Goal: Task Accomplishment & Management: Use online tool/utility

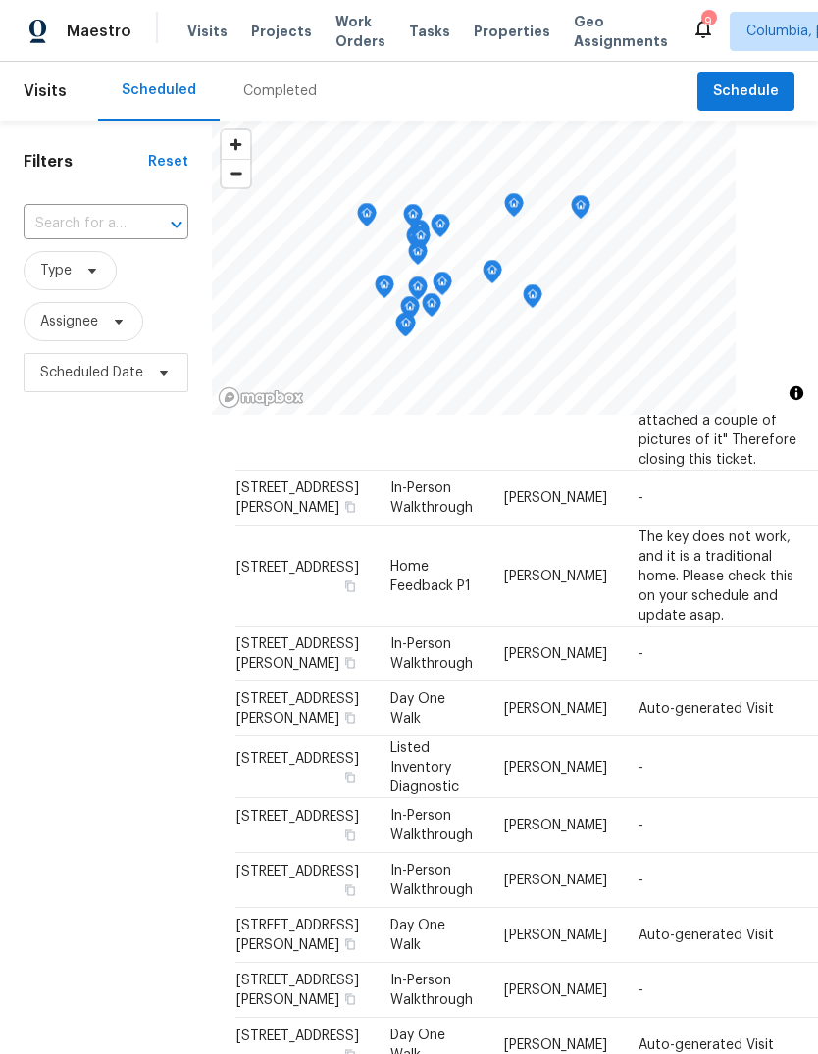
scroll to position [464, 0]
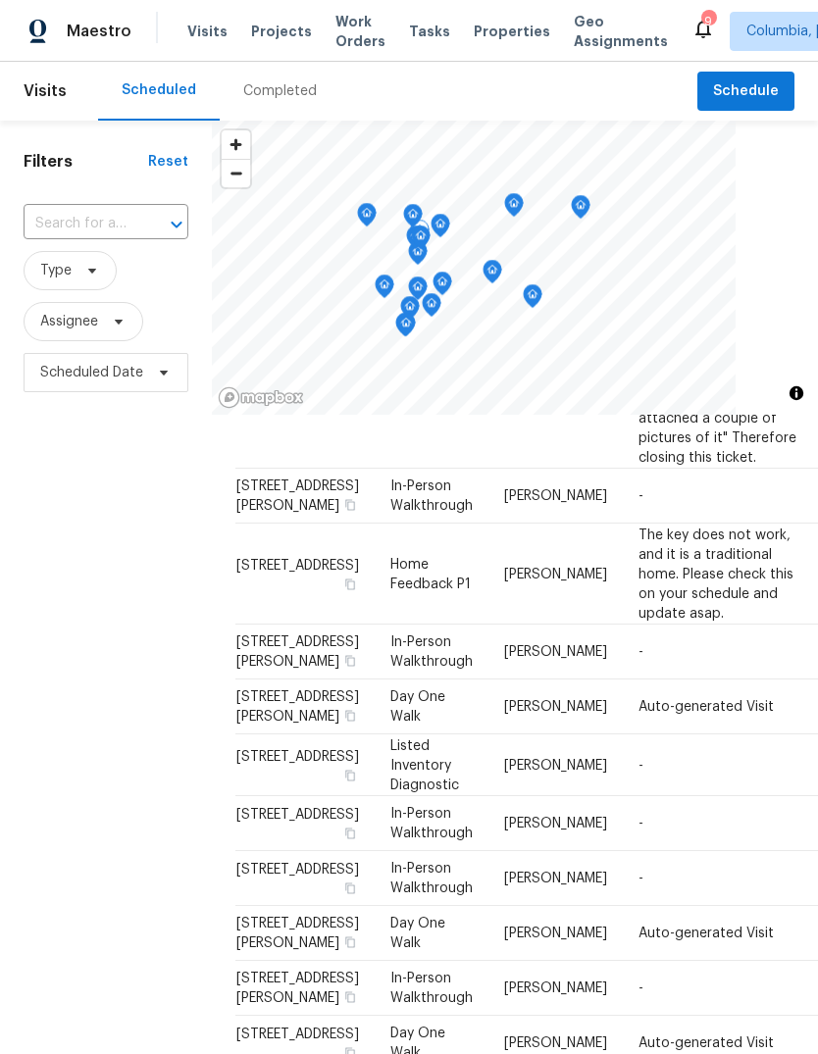
click at [714, 625] on td "The key does not work, and it is a traditional home. Please check this on your …" at bounding box center [718, 574] width 191 height 101
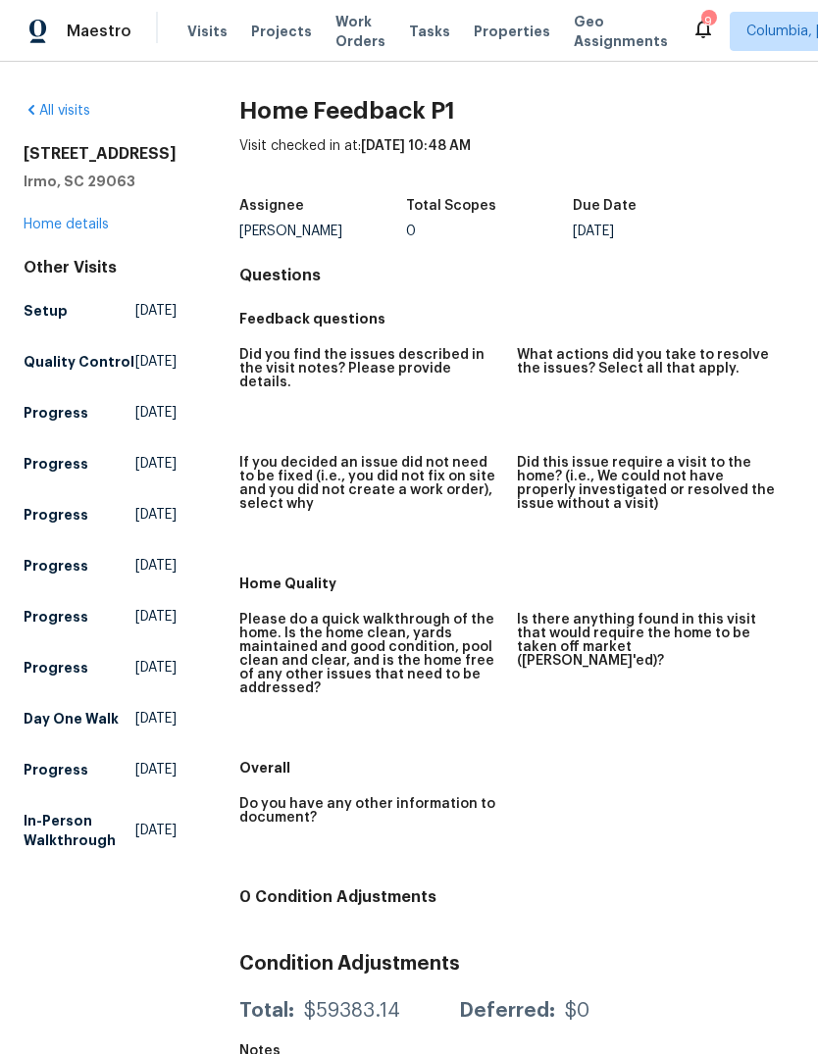
click at [60, 222] on link "Home details" at bounding box center [66, 225] width 85 height 14
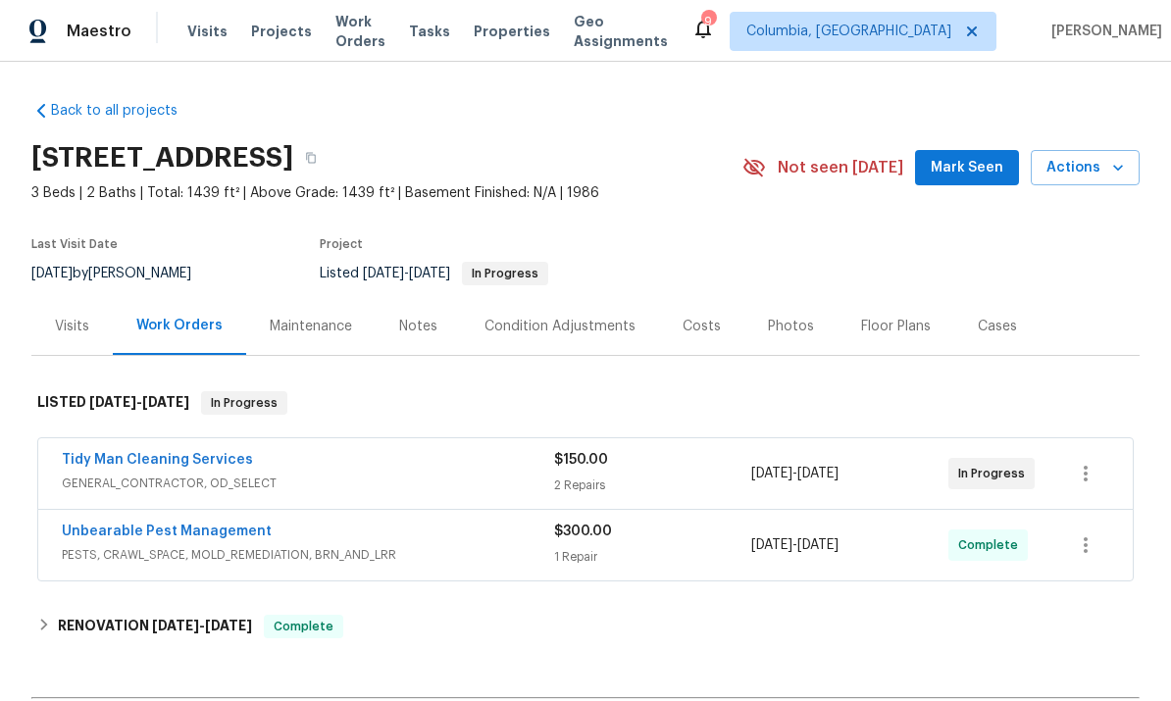
click at [189, 457] on link "Tidy Man Cleaning Services" at bounding box center [157, 460] width 191 height 14
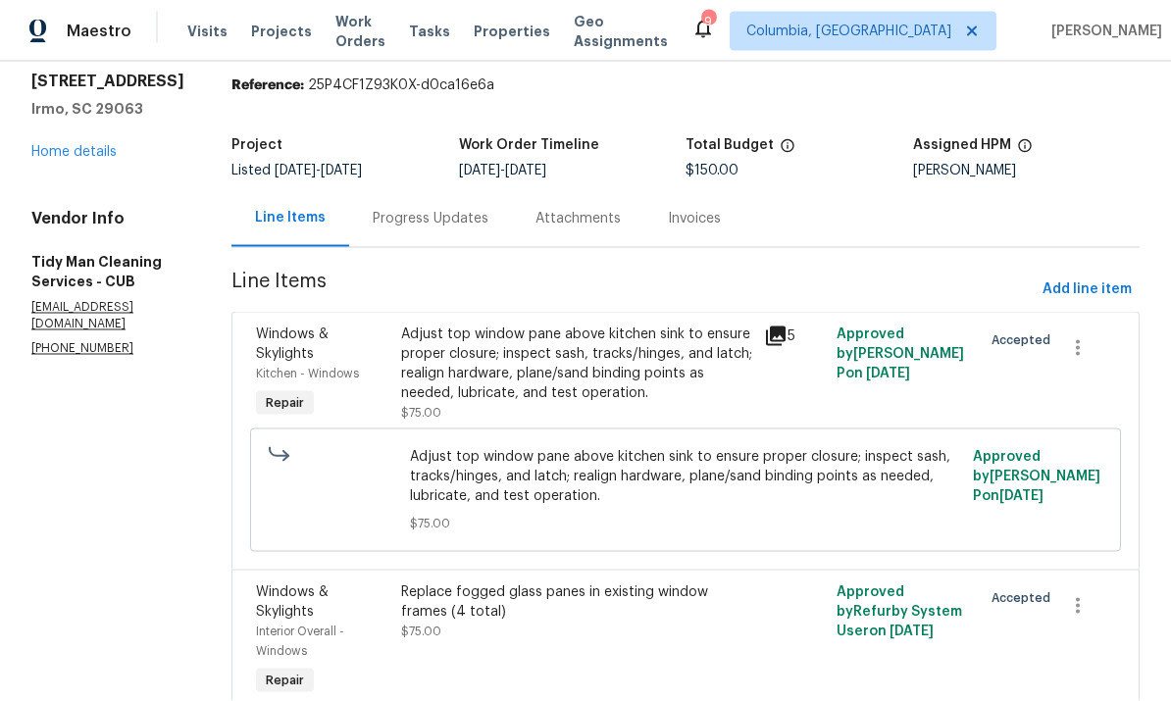
scroll to position [74, 0]
click at [430, 209] on div "Progress Updates" at bounding box center [431, 219] width 116 height 20
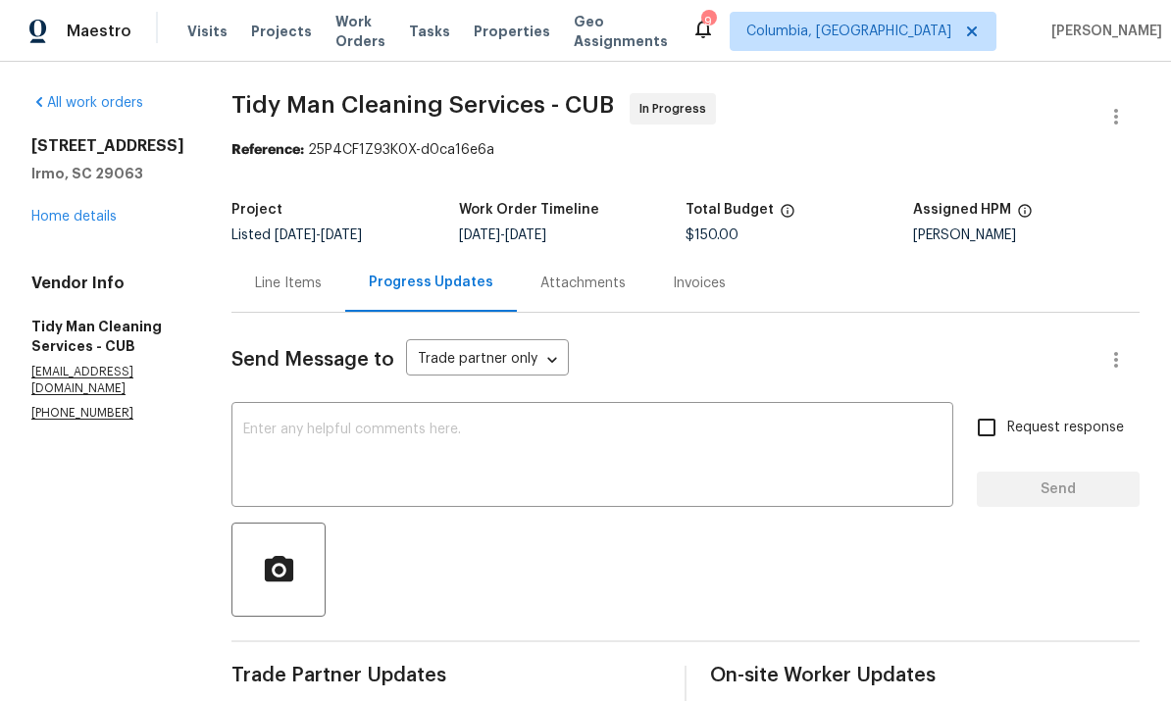
click at [255, 274] on div "Line Items" at bounding box center [288, 284] width 67 height 20
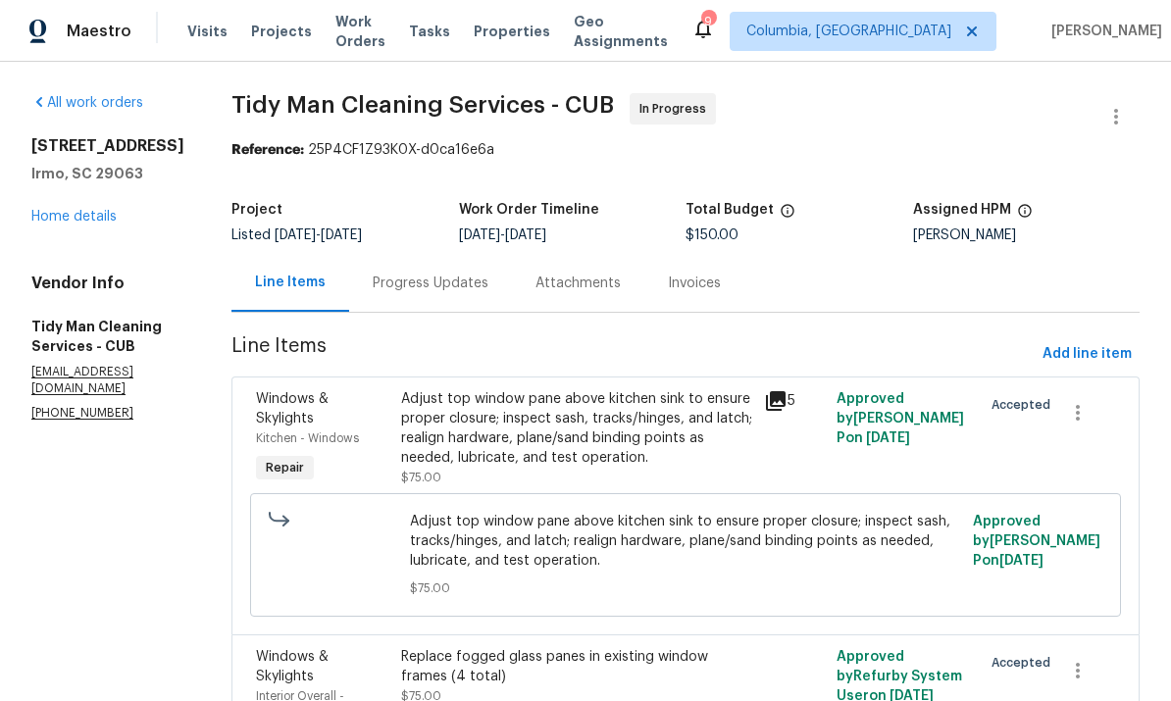
click at [97, 210] on link "Home details" at bounding box center [73, 217] width 85 height 14
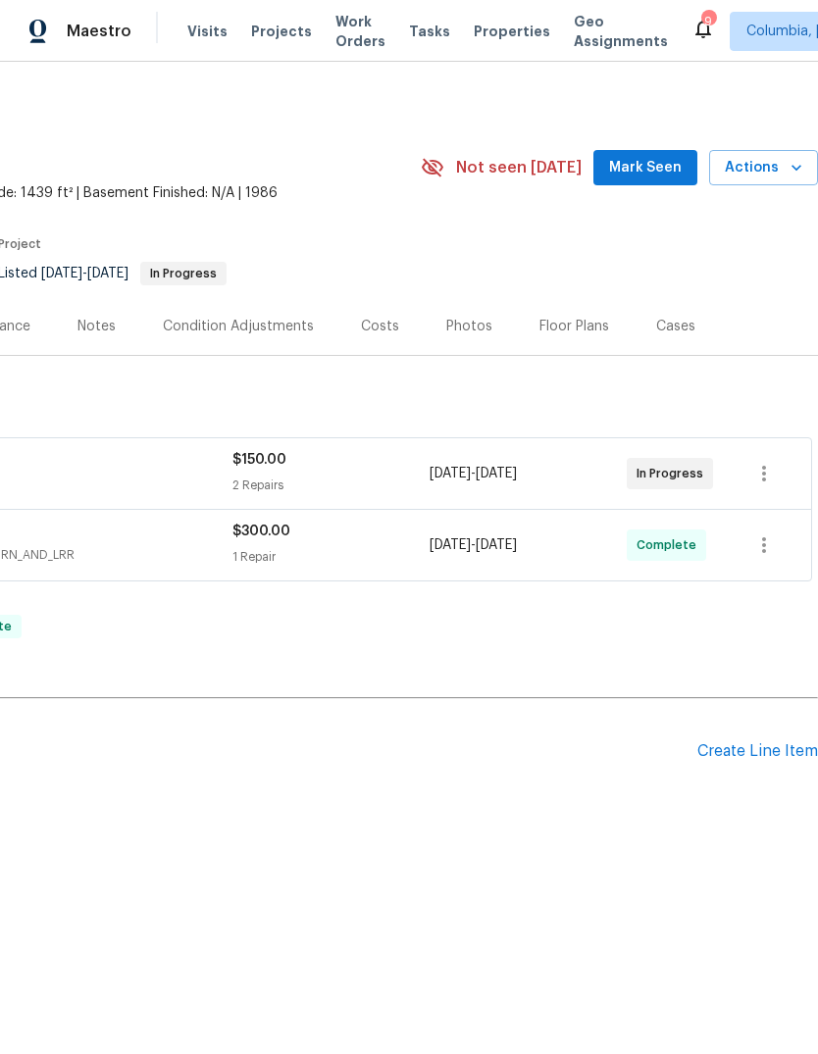
scroll to position [0, 290]
click at [731, 755] on div "Create Line Item" at bounding box center [757, 752] width 121 height 19
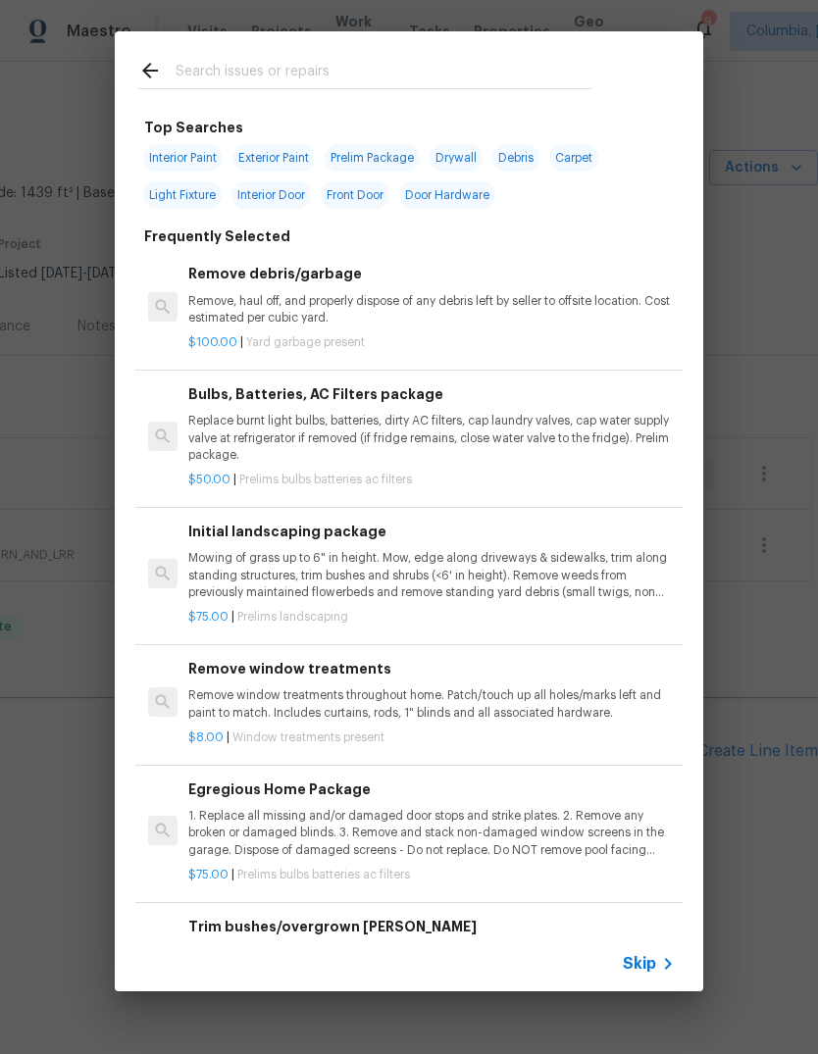
click at [265, 83] on input "text" at bounding box center [384, 73] width 416 height 29
type input "Hardware"
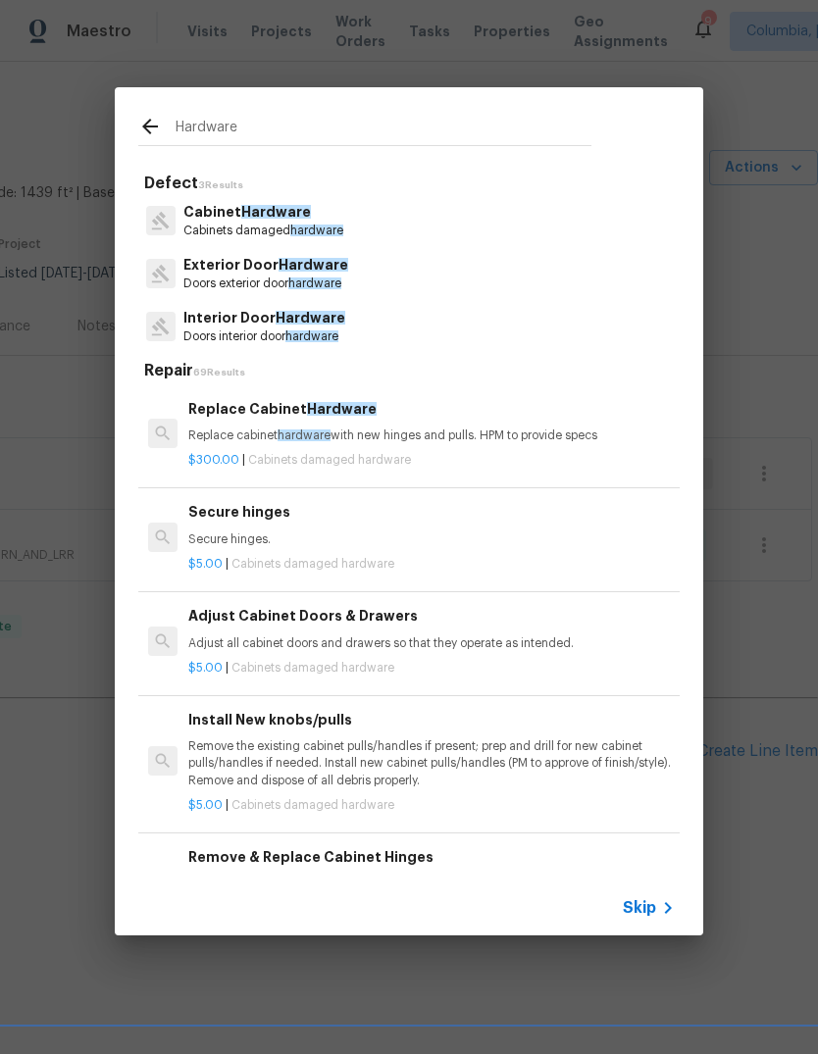
click at [319, 272] on span "Hardware" at bounding box center [314, 265] width 70 height 14
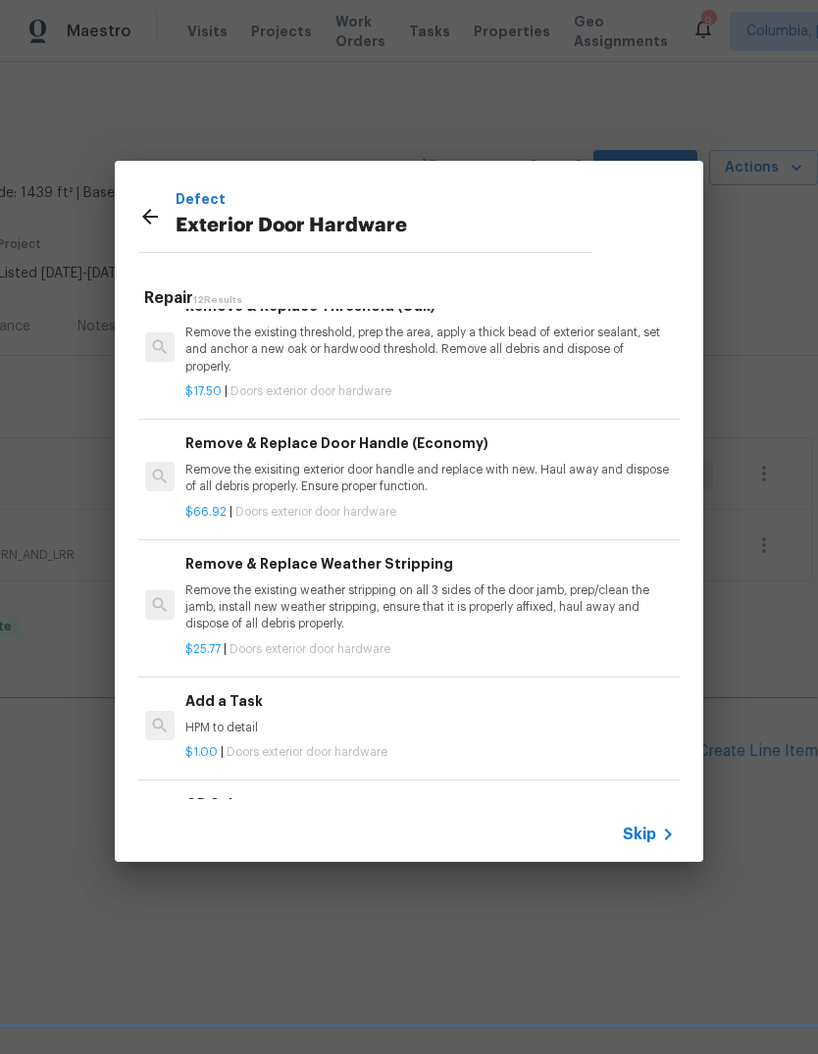
scroll to position [167, 3]
click at [231, 721] on p "HPM to detail" at bounding box center [428, 728] width 487 height 17
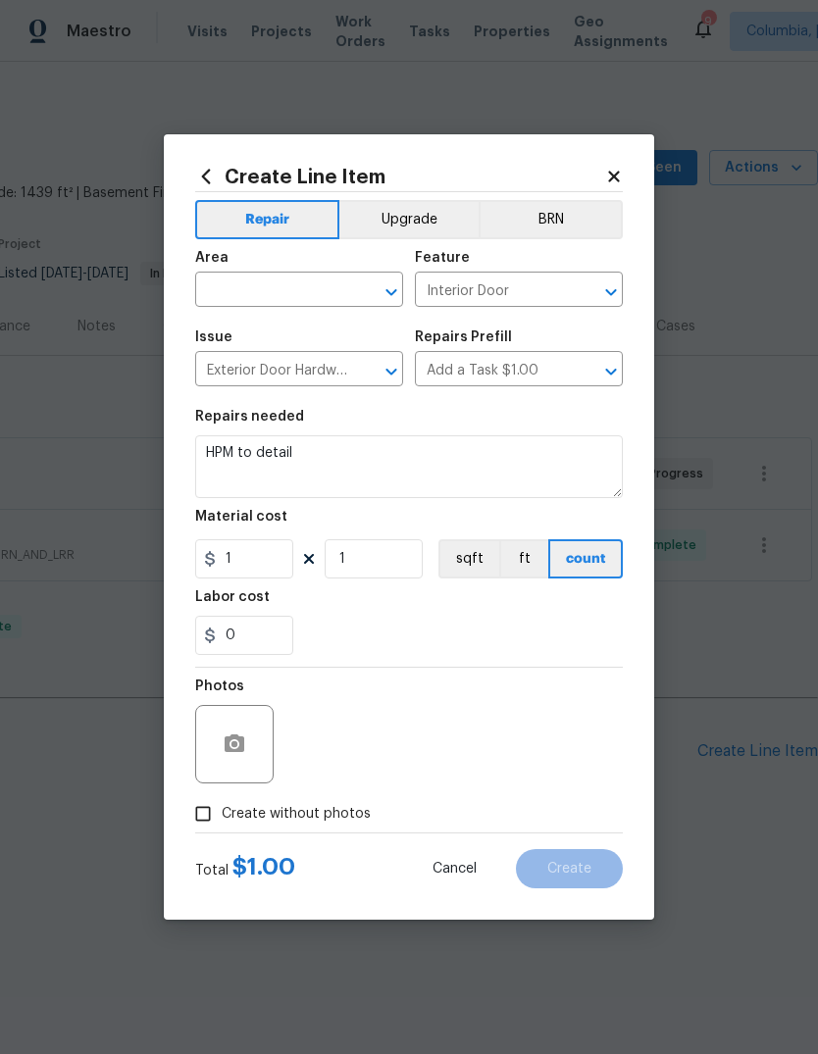
click at [277, 724] on div at bounding box center [236, 744] width 82 height 78
click at [299, 282] on input "text" at bounding box center [271, 292] width 153 height 30
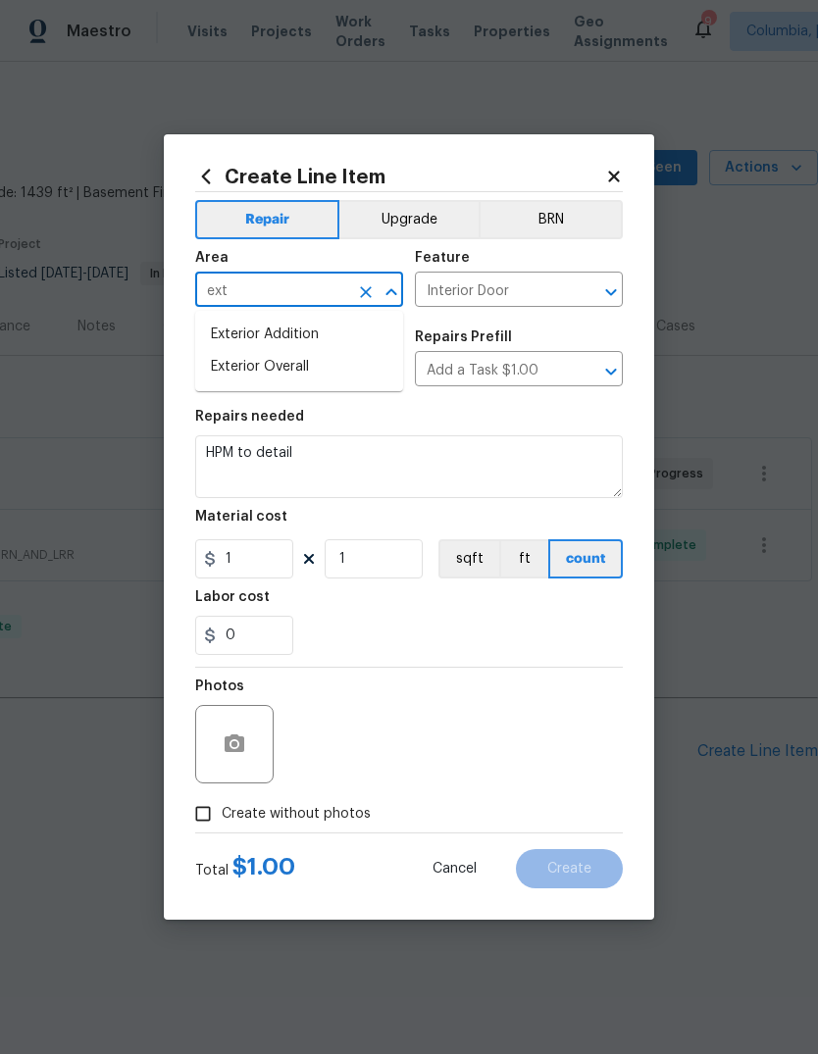
click at [311, 375] on li "Exterior Overall" at bounding box center [299, 367] width 208 height 32
type input "Exterior Overall"
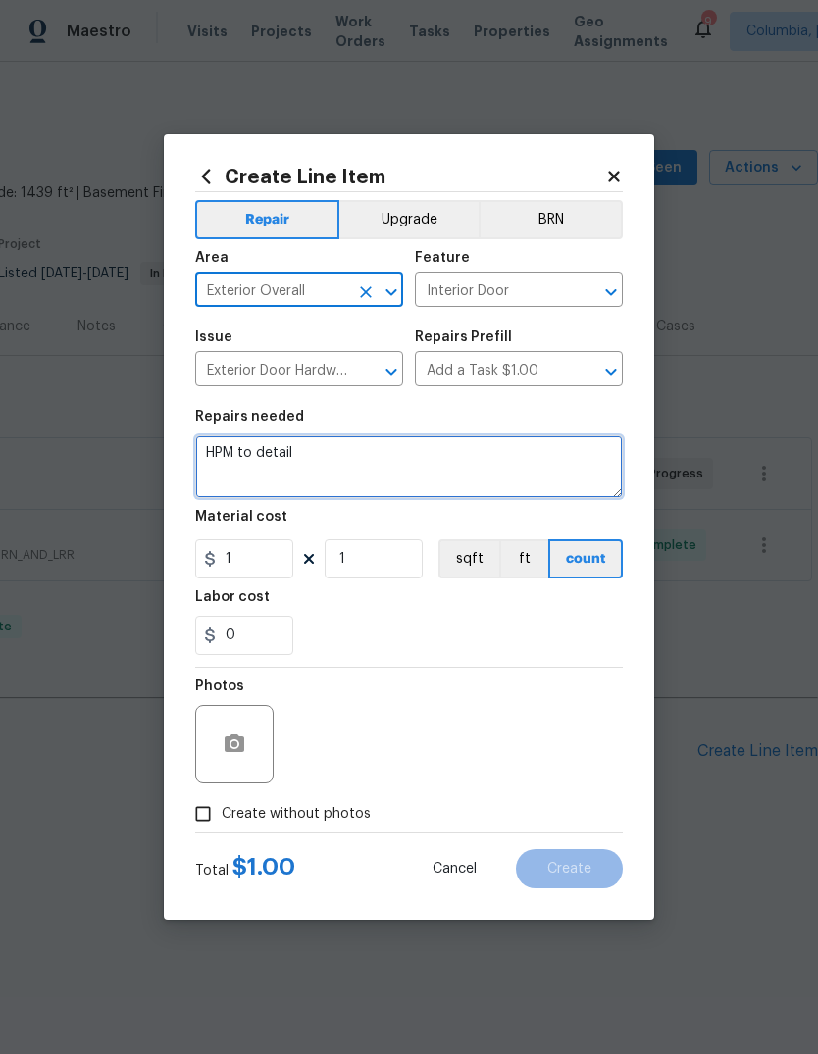
click at [252, 454] on textarea "HPM to detail" at bounding box center [409, 467] width 428 height 63
click at [260, 465] on textarea "HPM to detail" at bounding box center [409, 467] width 428 height 63
click at [245, 465] on textarea "HPM to detail" at bounding box center [409, 467] width 428 height 63
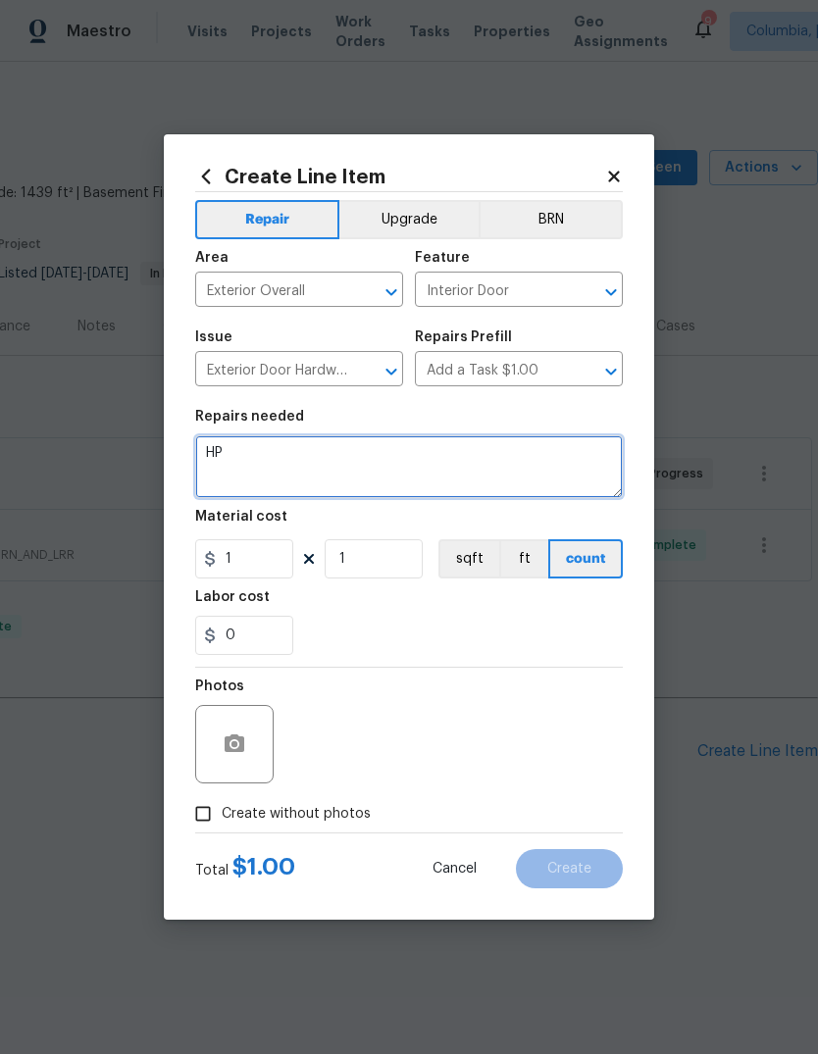
type textarea "H"
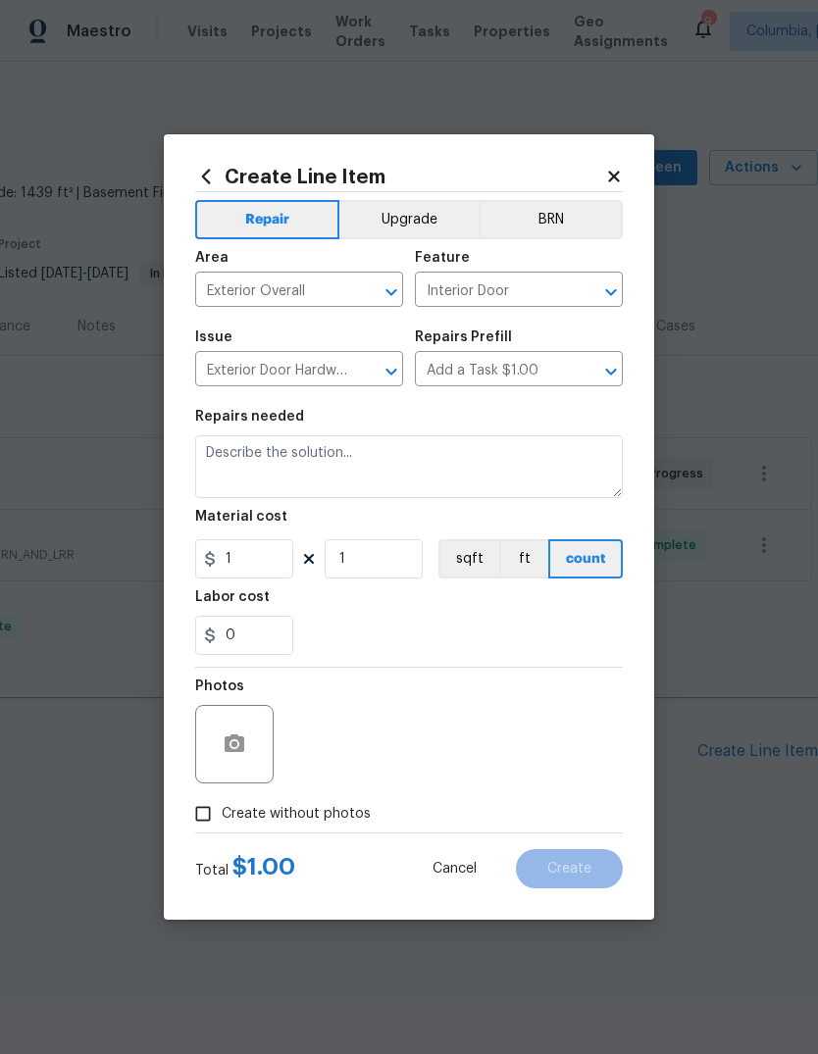
click at [494, 299] on input "Interior Door" at bounding box center [491, 292] width 153 height 30
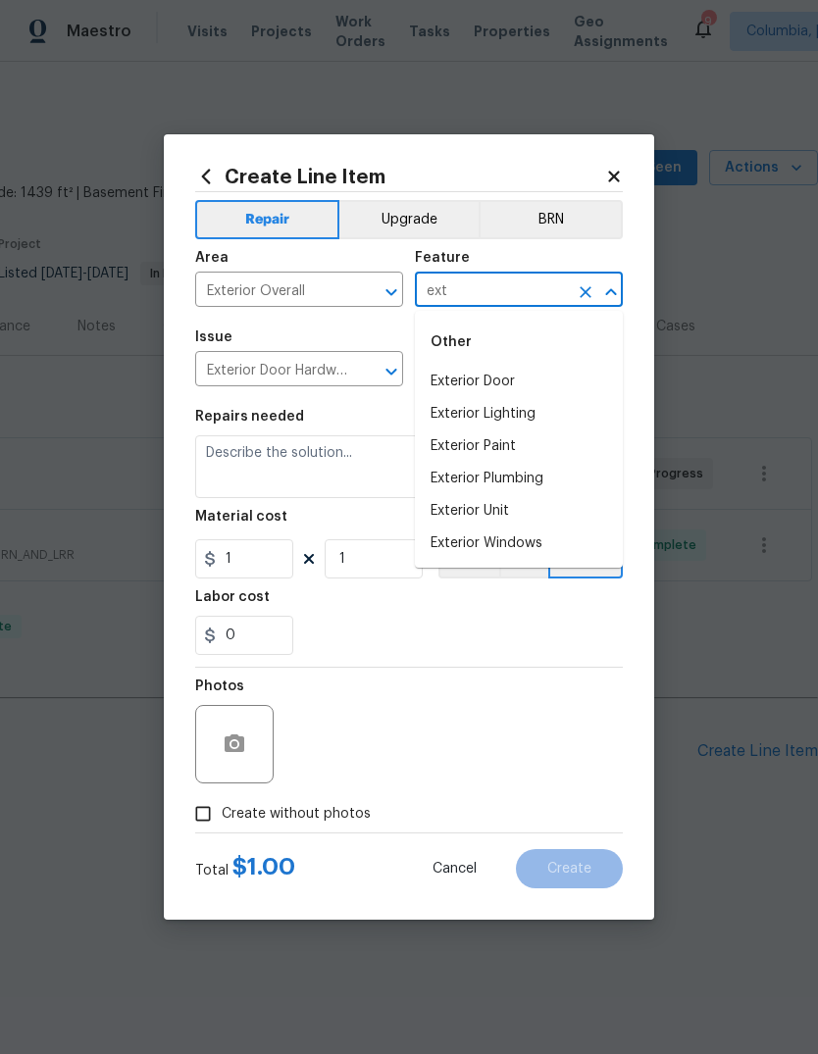
click at [505, 380] on li "Exterior Door" at bounding box center [519, 382] width 208 height 32
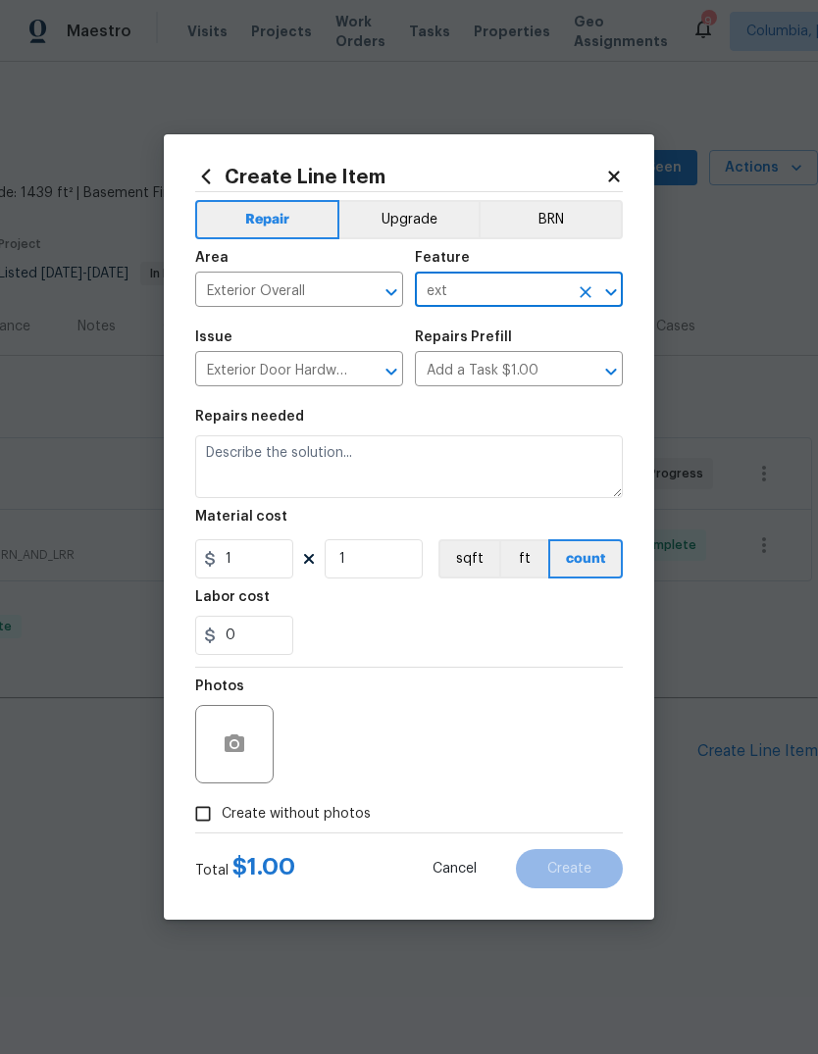
type input "Exterior Door"
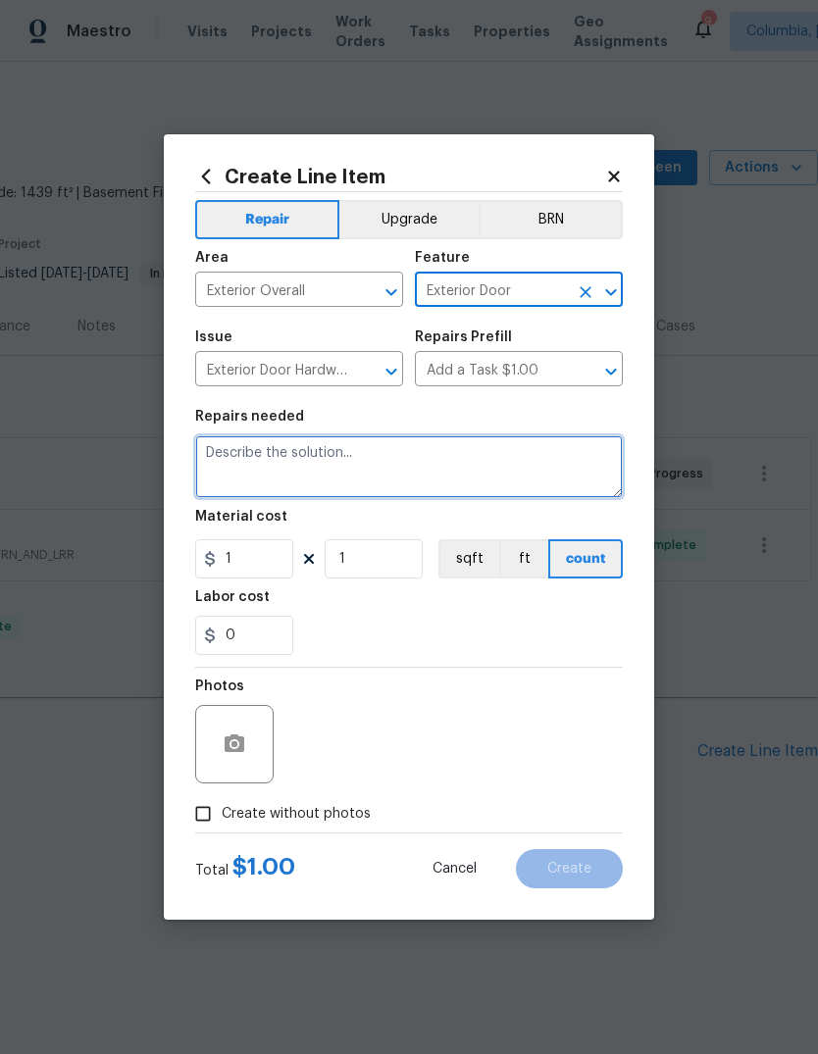
click at [255, 461] on textarea at bounding box center [409, 467] width 428 height 63
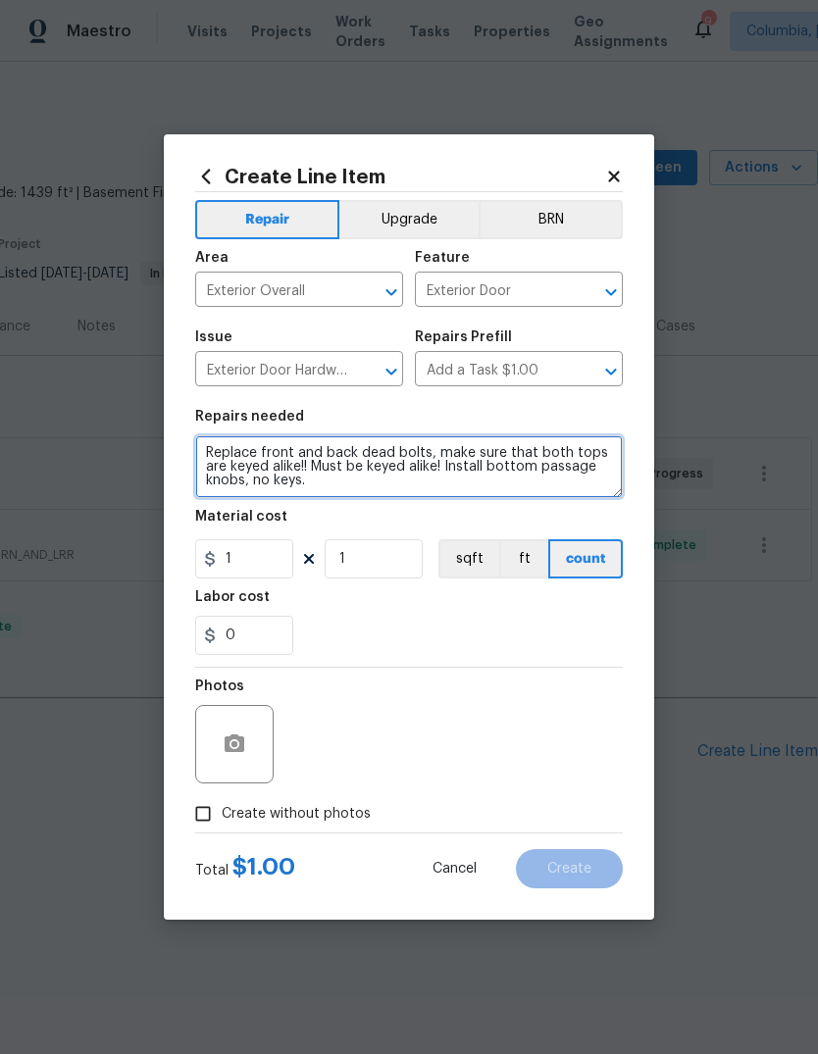
type textarea "Replace front and back dead bolts, make sure that both tops are keyed alike!! M…"
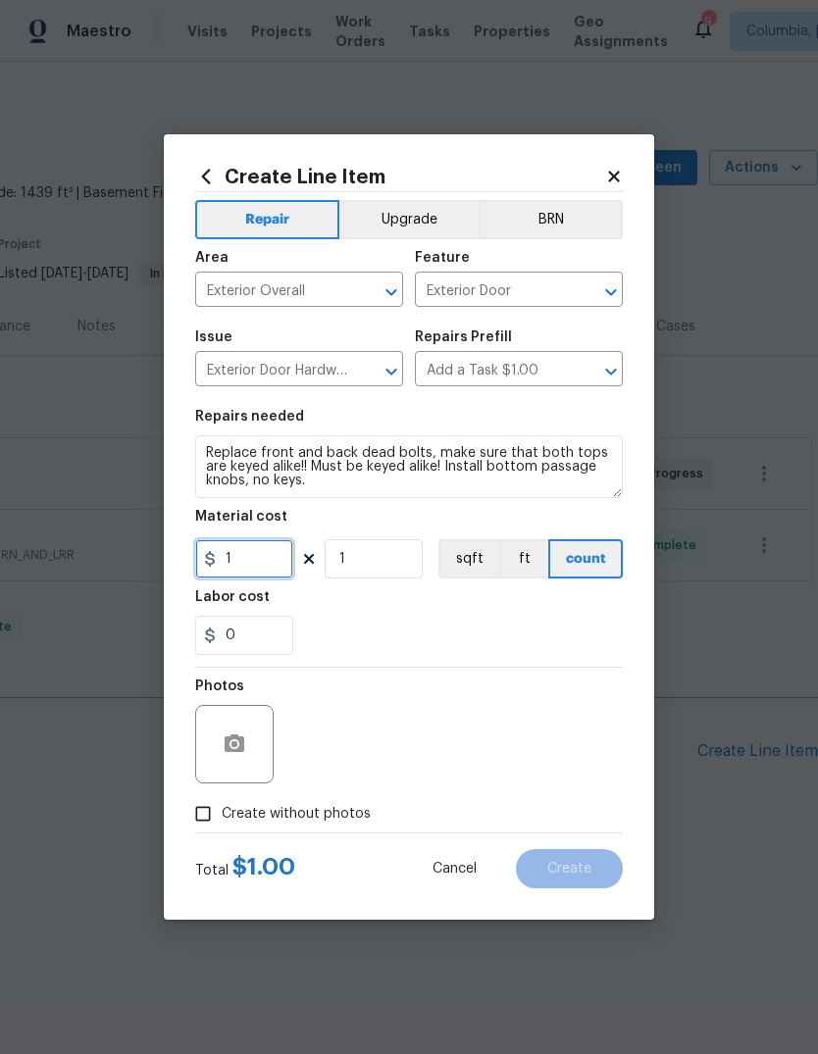
click at [244, 552] on input "1" at bounding box center [244, 558] width 98 height 39
click at [241, 553] on input "1" at bounding box center [244, 558] width 98 height 39
type input "50"
click at [388, 558] on input "1" at bounding box center [374, 558] width 98 height 39
type input "2"
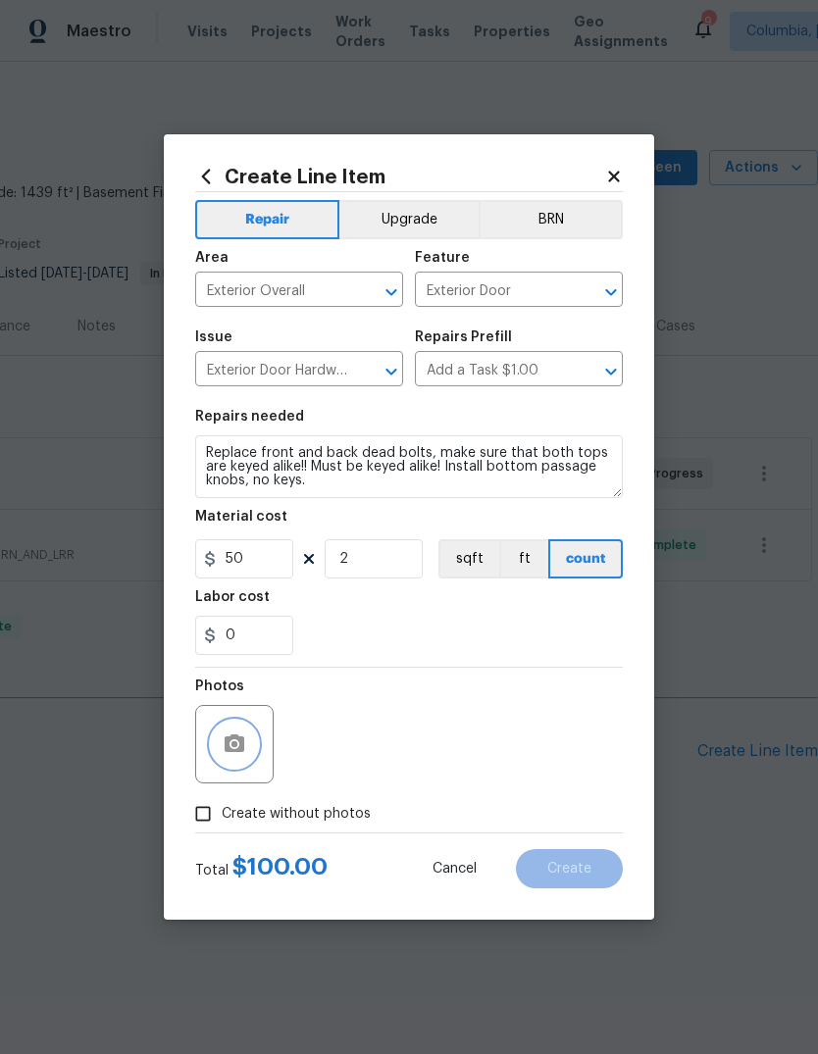
click at [249, 741] on button "button" at bounding box center [234, 744] width 47 height 47
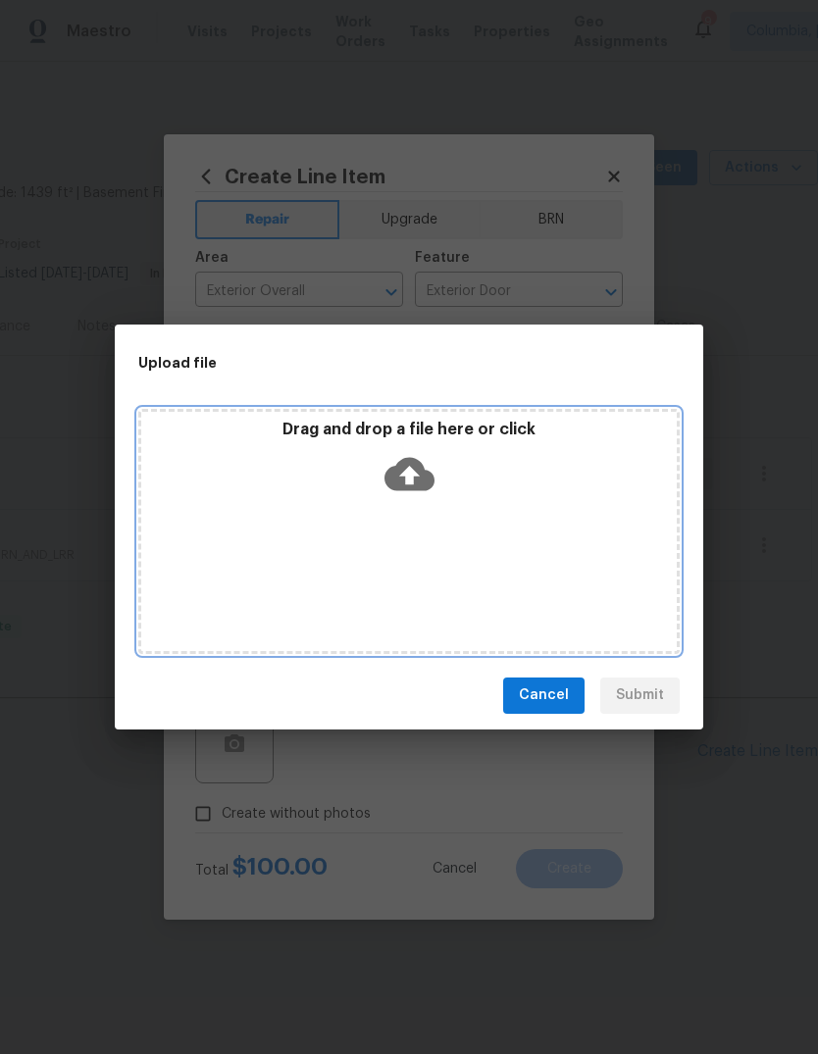
click at [414, 450] on icon at bounding box center [410, 474] width 50 height 50
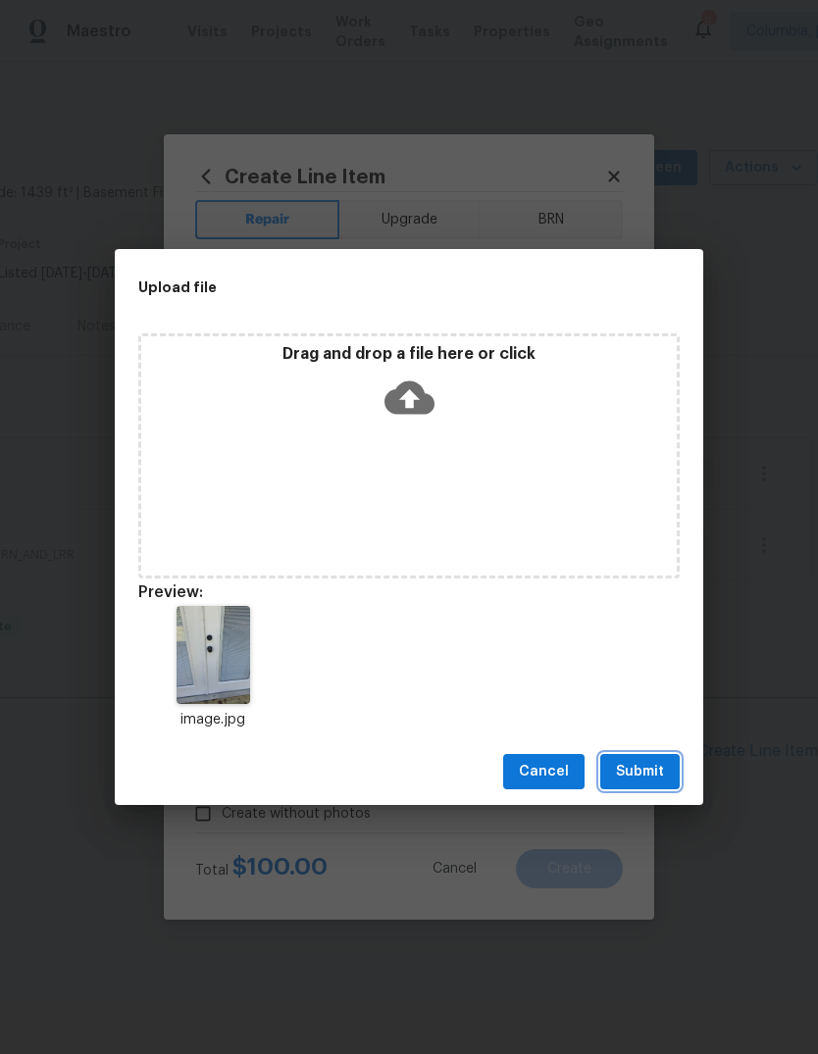
click at [636, 768] on span "Submit" at bounding box center [640, 772] width 48 height 25
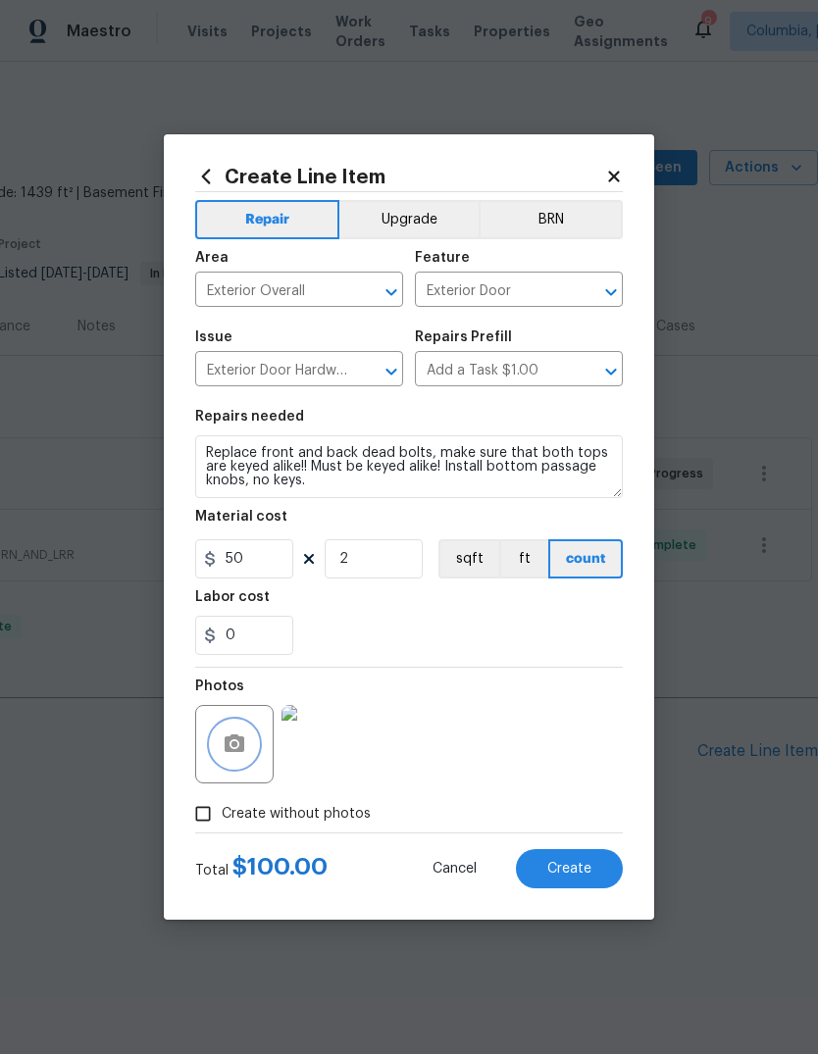
click at [231, 734] on button "button" at bounding box center [234, 744] width 47 height 47
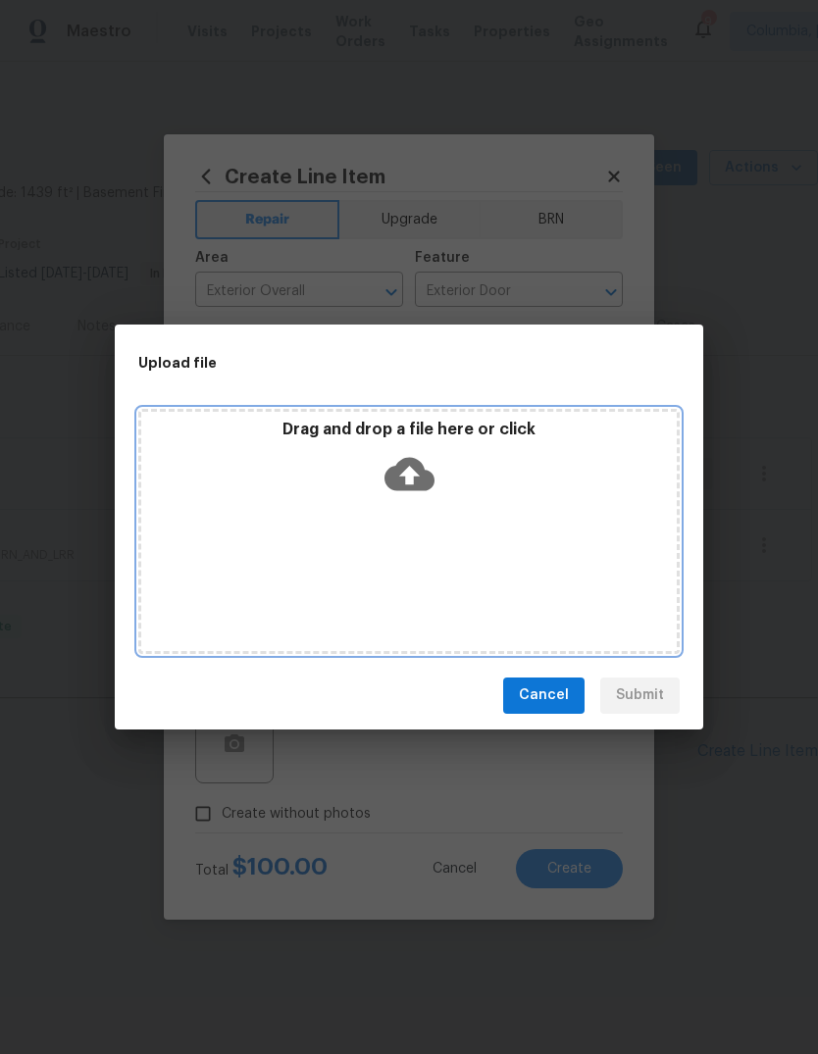
click at [406, 466] on icon at bounding box center [410, 473] width 50 height 33
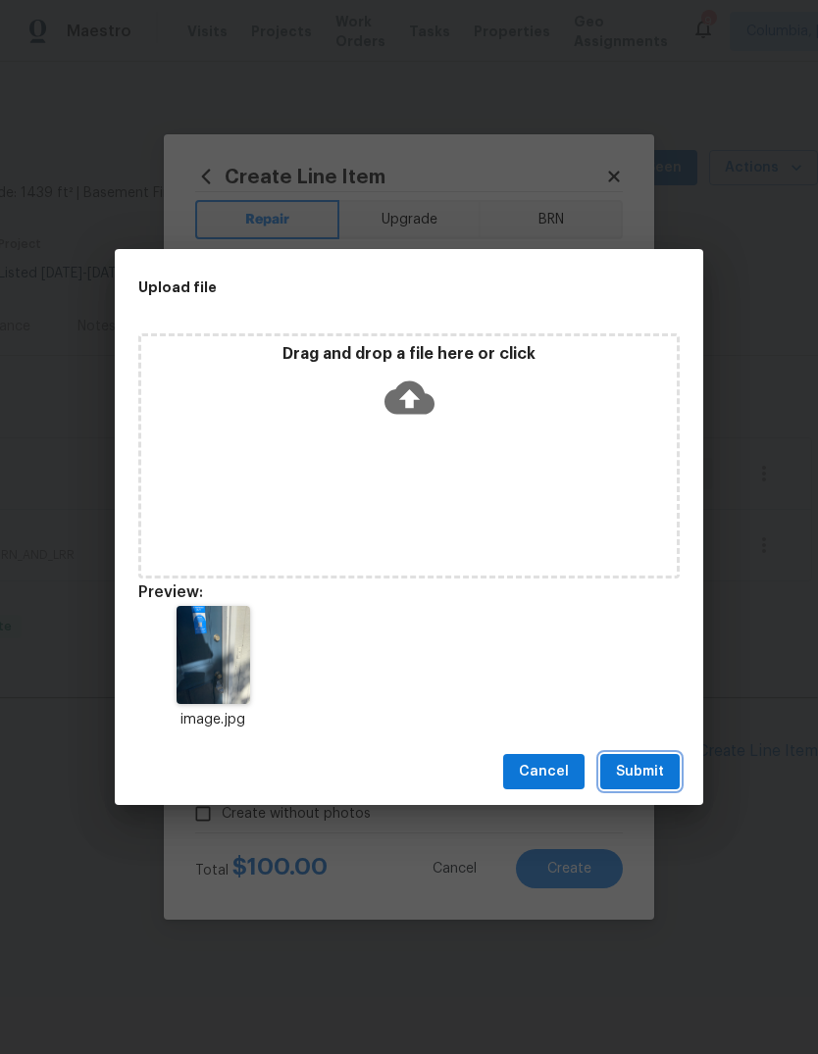
click at [642, 776] on span "Submit" at bounding box center [640, 772] width 48 height 25
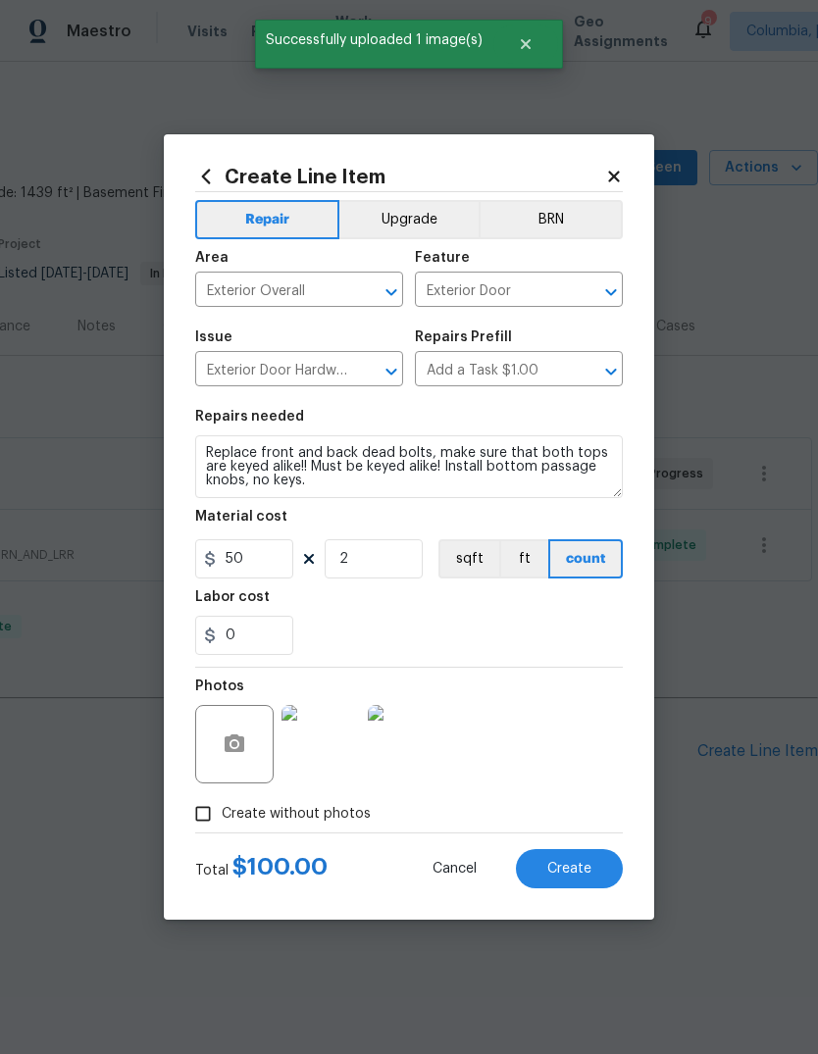
click at [567, 863] on span "Create" at bounding box center [569, 869] width 44 height 15
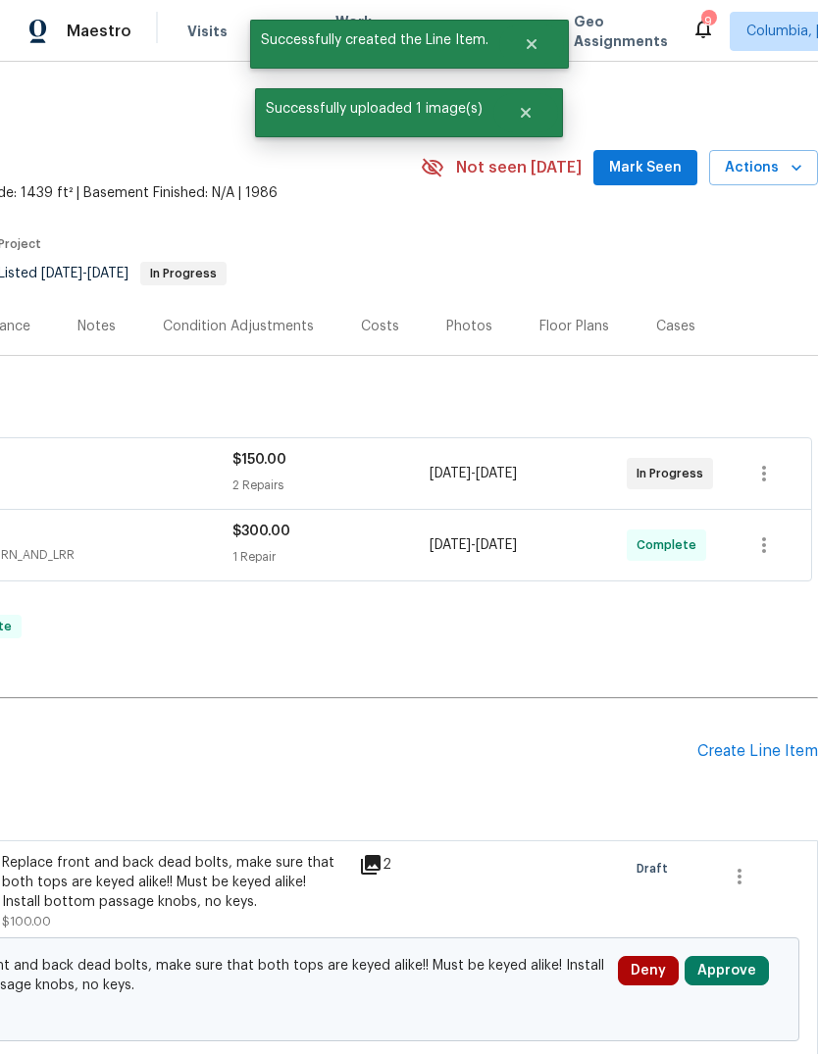
click at [733, 744] on div "Create Line Item" at bounding box center [757, 752] width 121 height 19
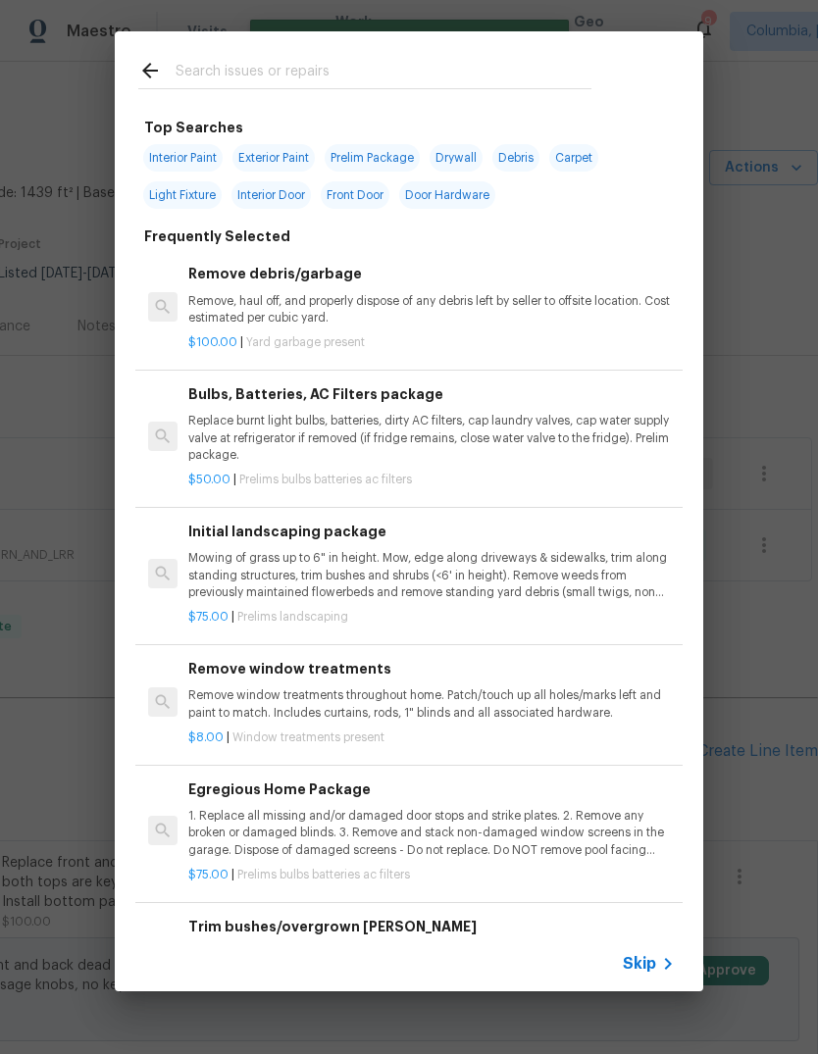
click at [237, 74] on input "text" at bounding box center [384, 73] width 416 height 29
type input "Exterior door hardware"
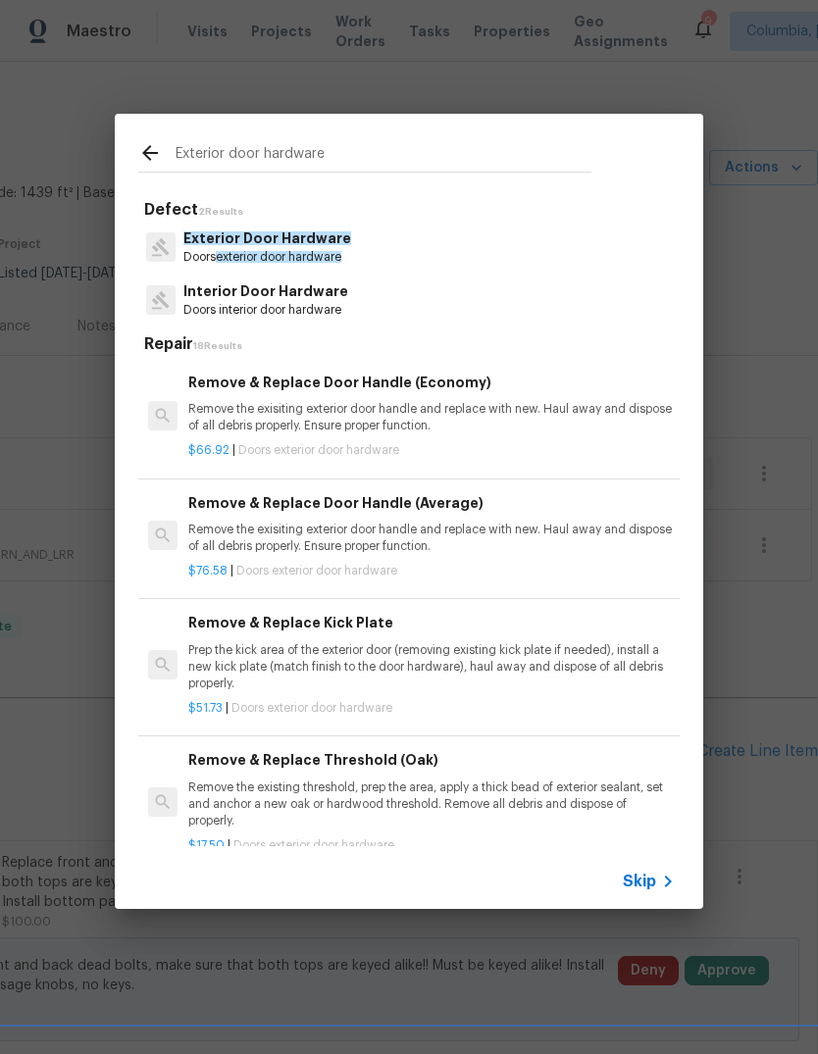
click at [337, 252] on span "exterior door hardware" at bounding box center [279, 257] width 126 height 12
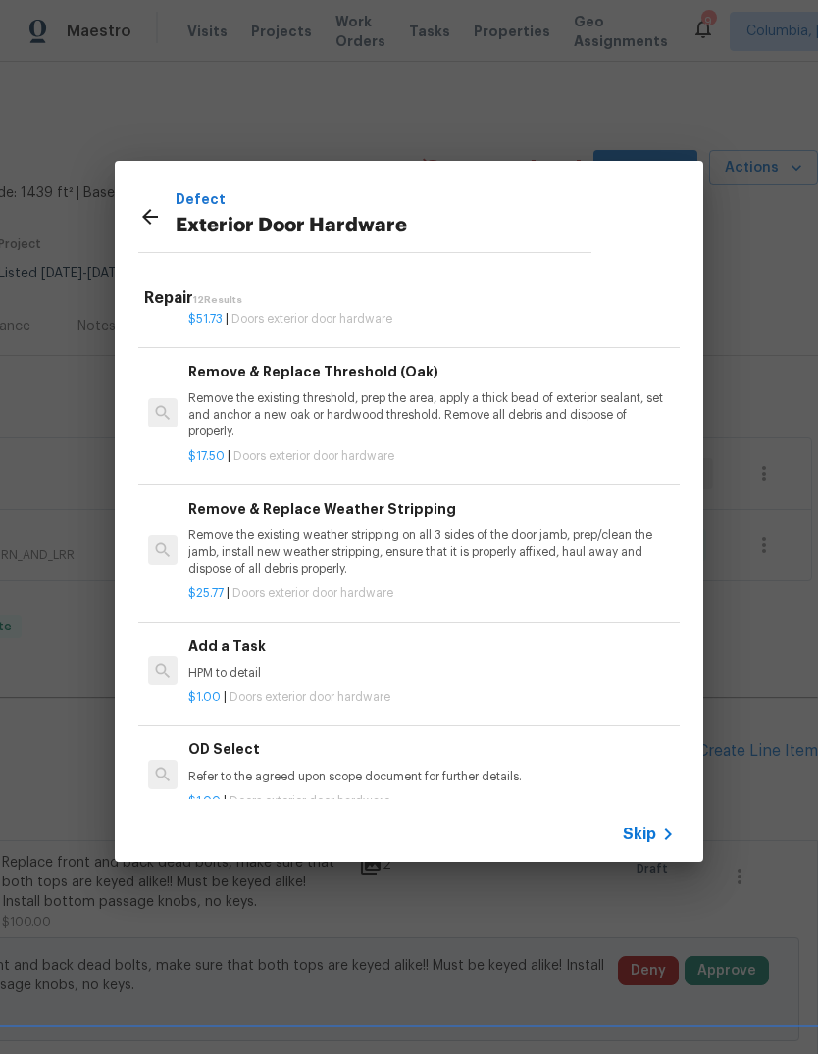
scroll to position [344, 0]
click at [293, 670] on p "HPM to detail" at bounding box center [431, 671] width 487 height 17
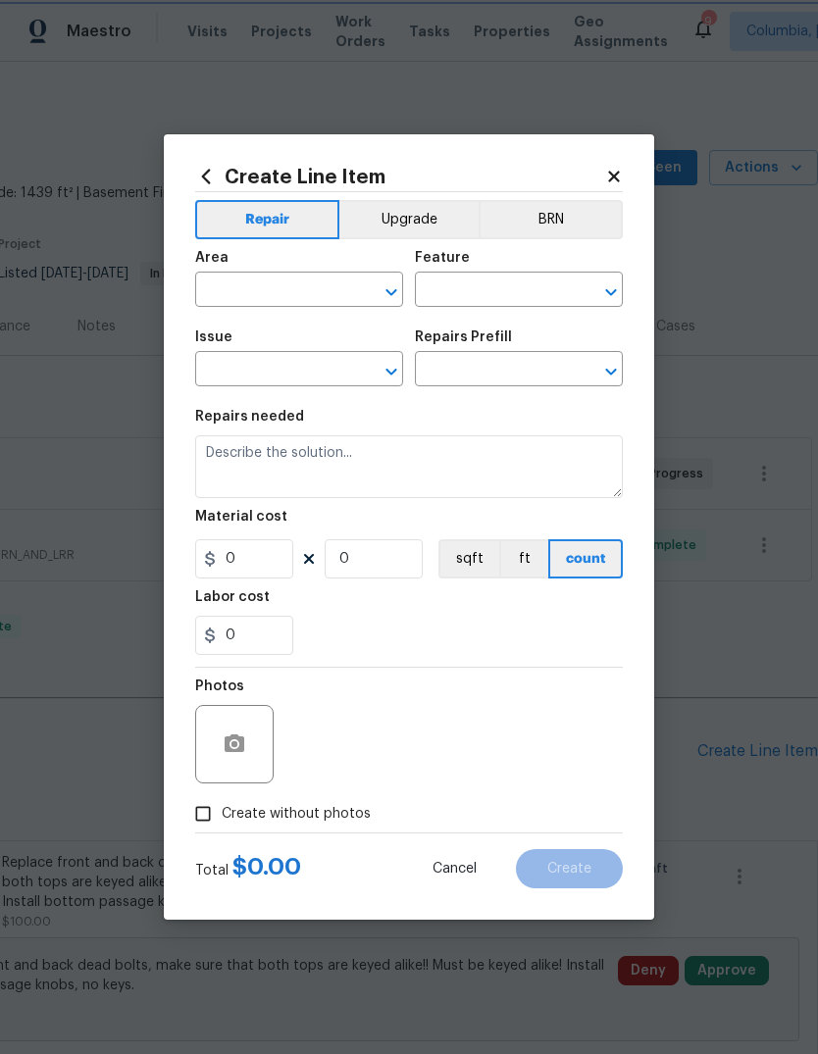
type input "Interior Door"
type input "Exterior Door Hardware"
type input "Add a Task $1.00"
type textarea "HPM to detail"
type input "1"
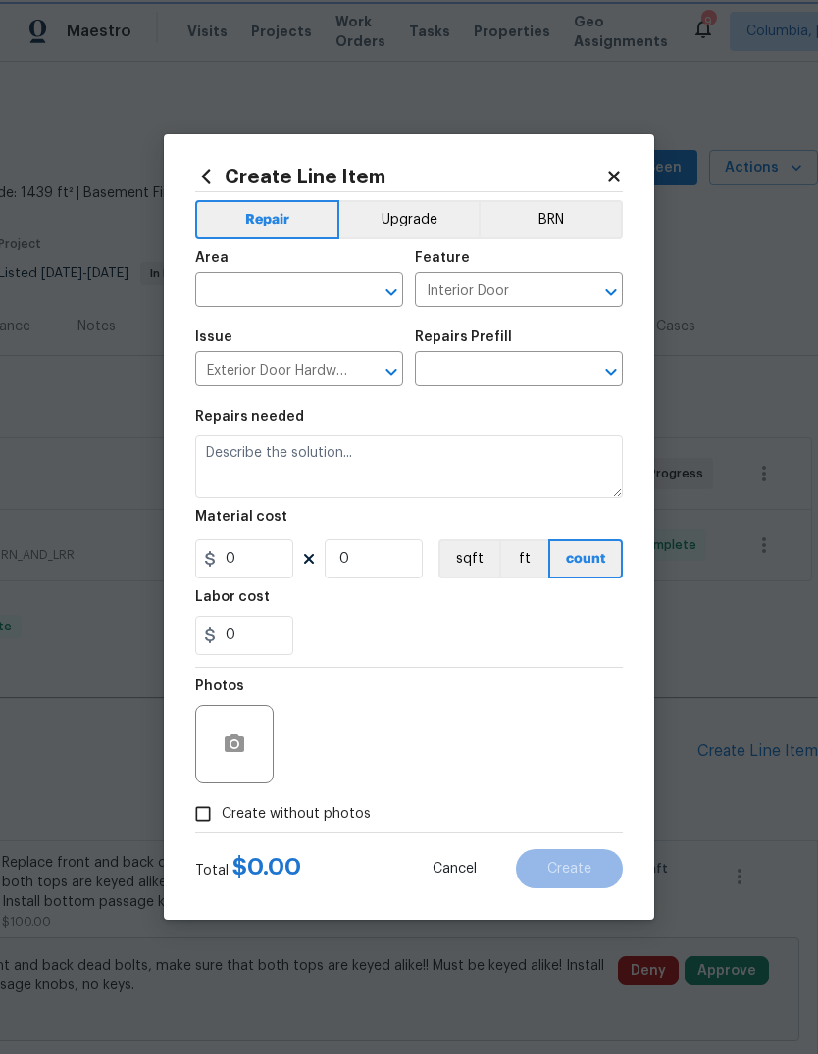
type input "1"
click at [286, 291] on input "text" at bounding box center [271, 292] width 153 height 30
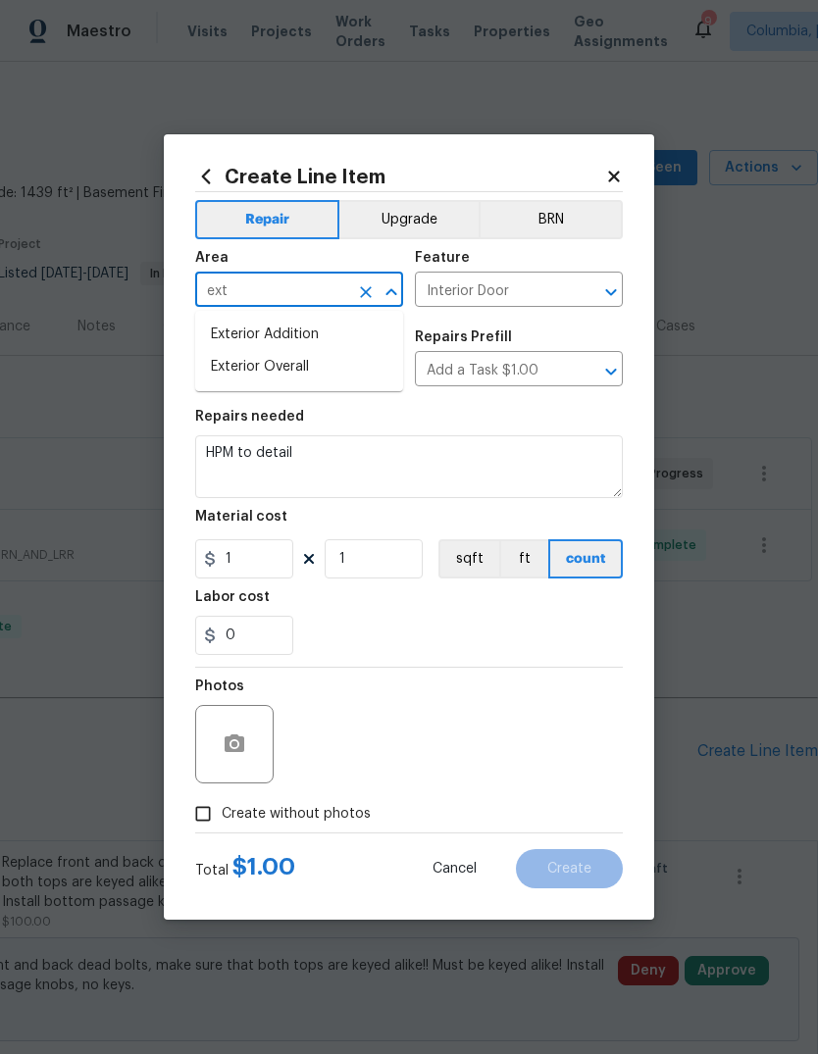
click at [312, 378] on li "Exterior Overall" at bounding box center [299, 367] width 208 height 32
type input "Exterior Overall"
click at [521, 288] on input "Interior Door" at bounding box center [491, 292] width 153 height 30
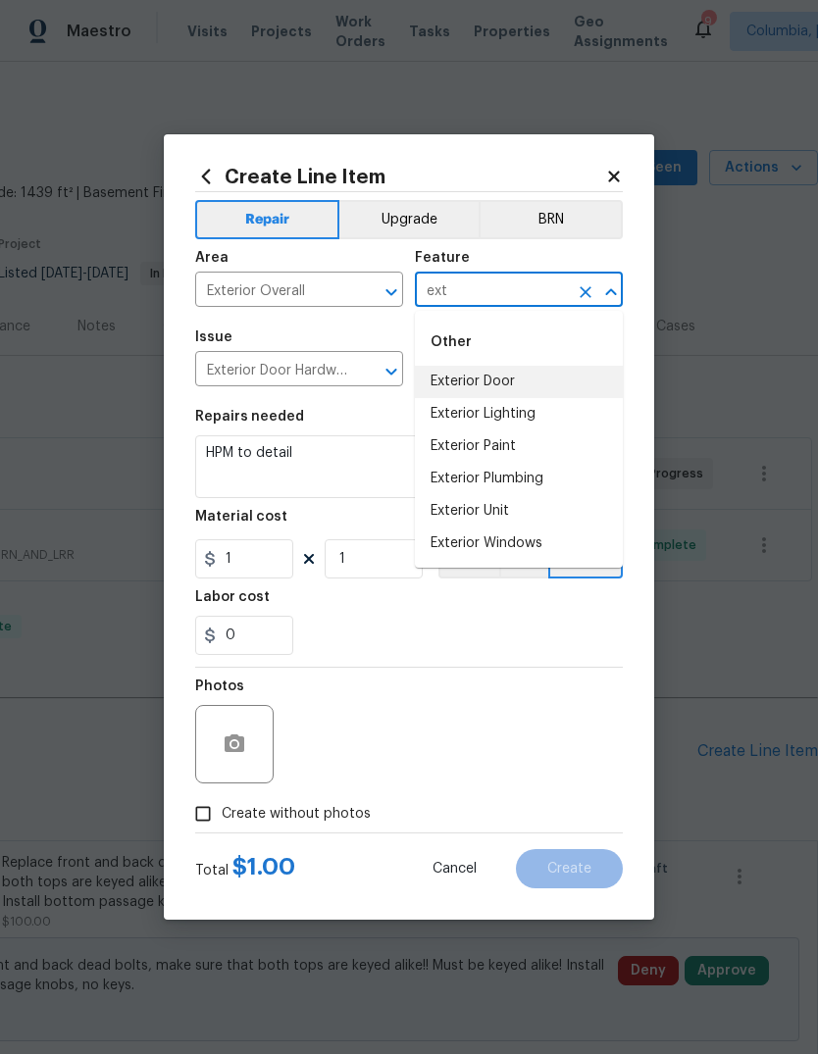
click at [487, 383] on li "Exterior Door" at bounding box center [519, 382] width 208 height 32
type input "Exterior Door"
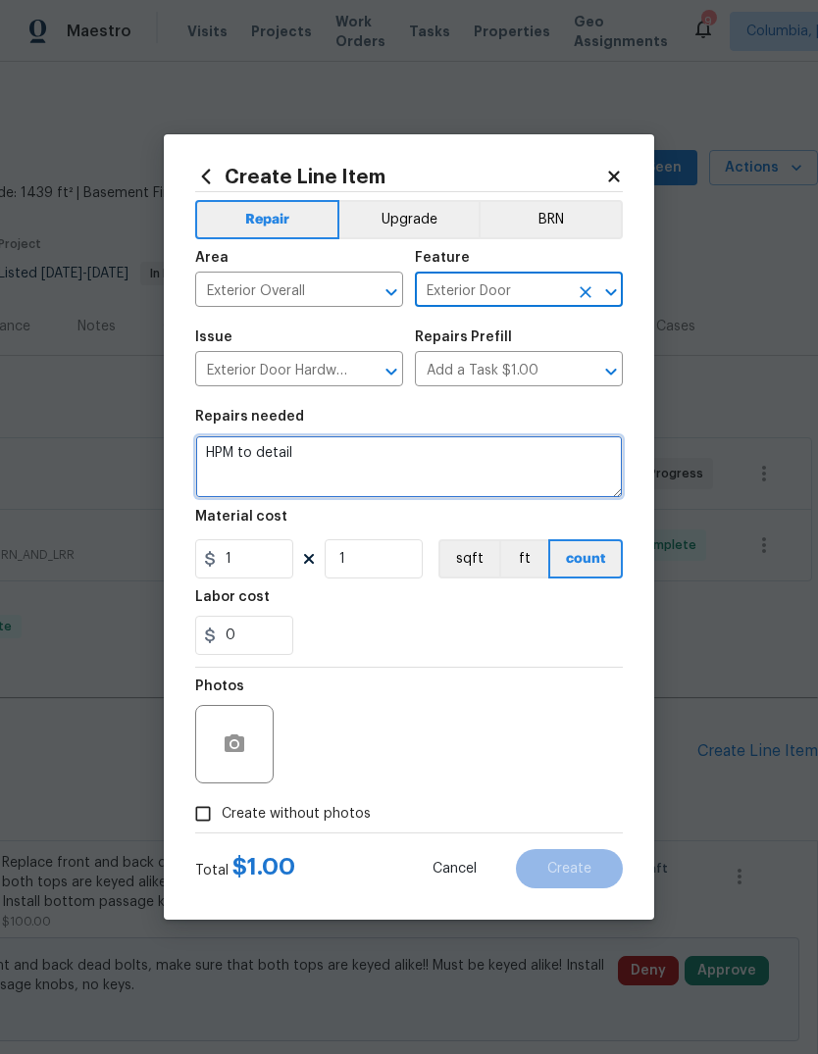
click at [255, 463] on textarea "HPM to detail" at bounding box center [409, 467] width 428 height 63
click at [254, 463] on textarea "HPM to detail" at bounding box center [409, 467] width 428 height 63
click at [246, 454] on textarea "HPM to detail" at bounding box center [409, 467] width 428 height 63
click at [245, 453] on textarea "HPM to detail" at bounding box center [409, 467] width 428 height 63
click at [243, 446] on textarea "HPM to detail" at bounding box center [409, 467] width 428 height 63
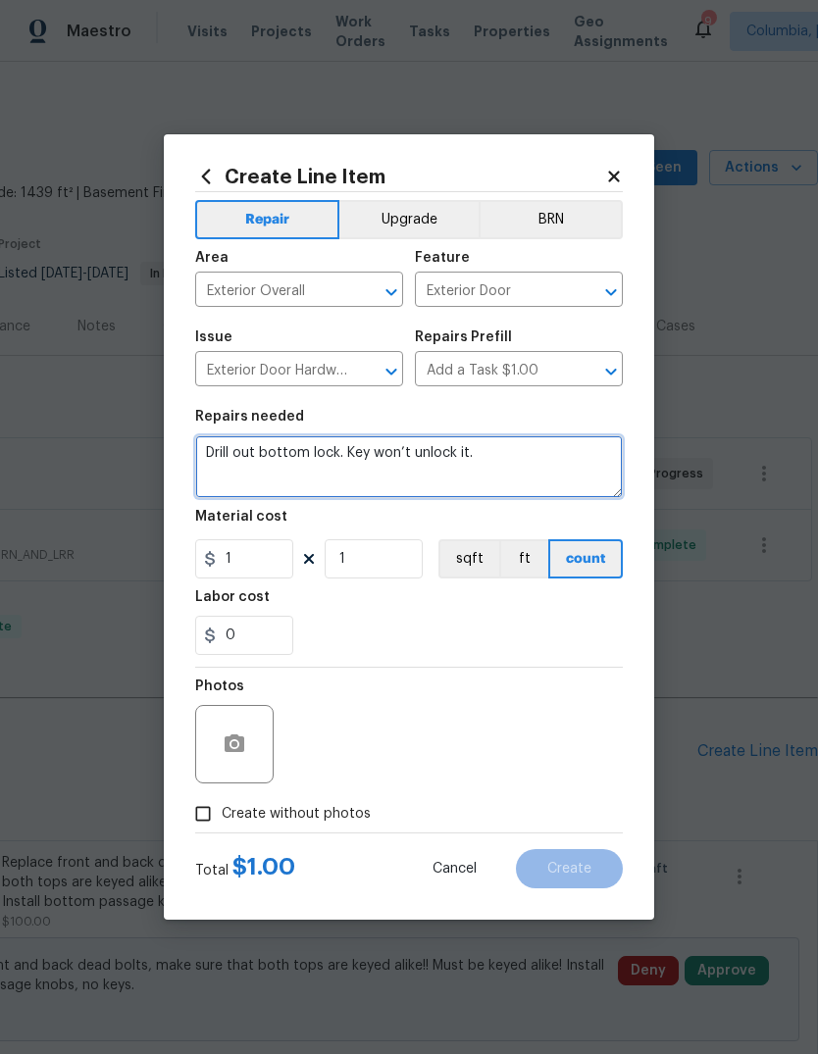
type textarea "Drill out bottom lock. Key won’t unlock it."
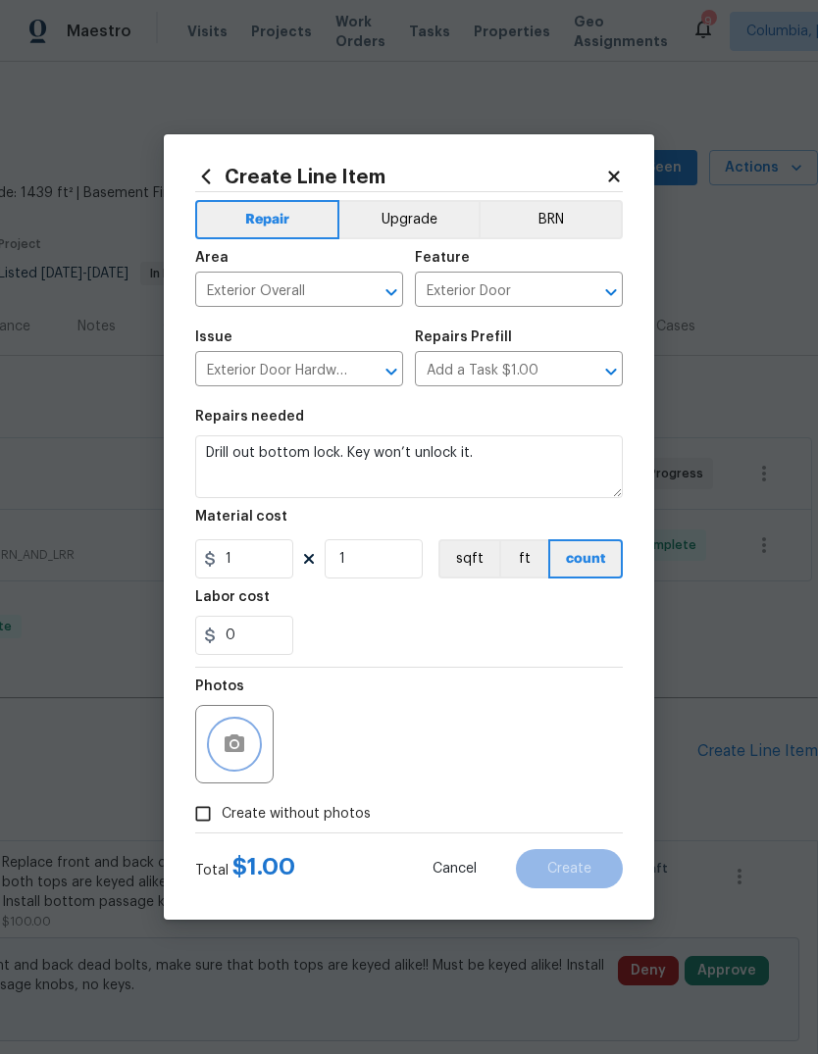
click at [234, 759] on button "button" at bounding box center [234, 744] width 47 height 47
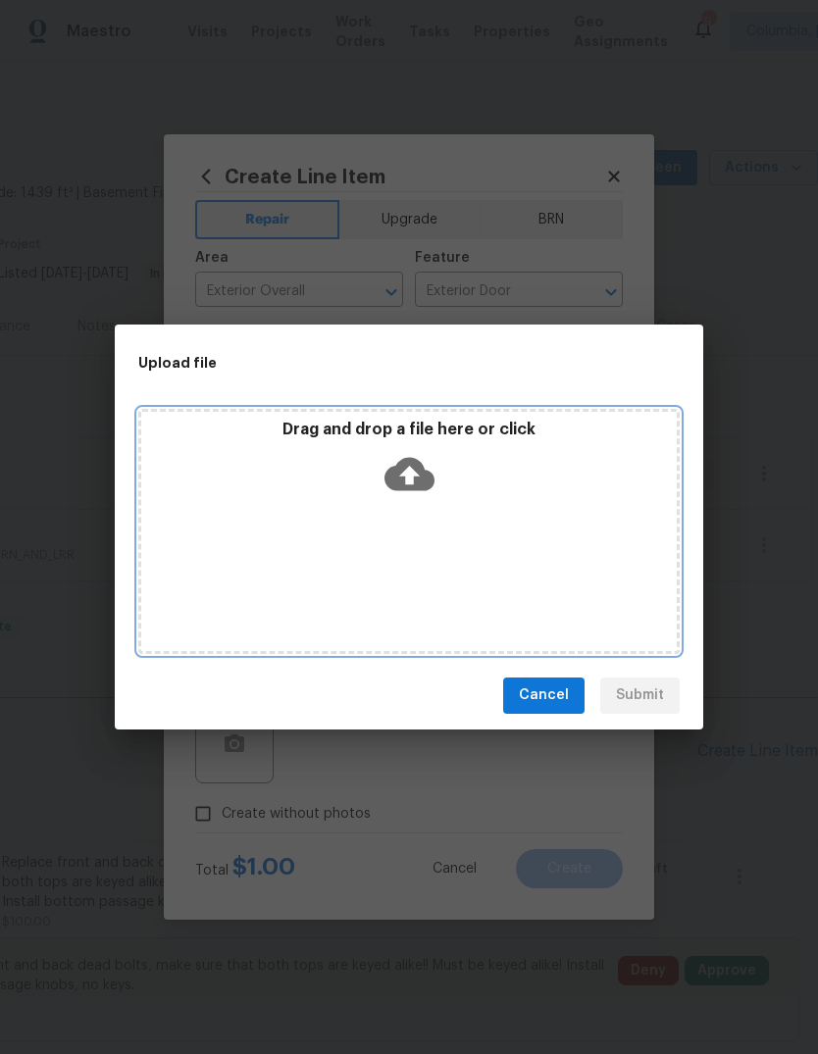
click at [411, 494] on icon at bounding box center [410, 474] width 50 height 50
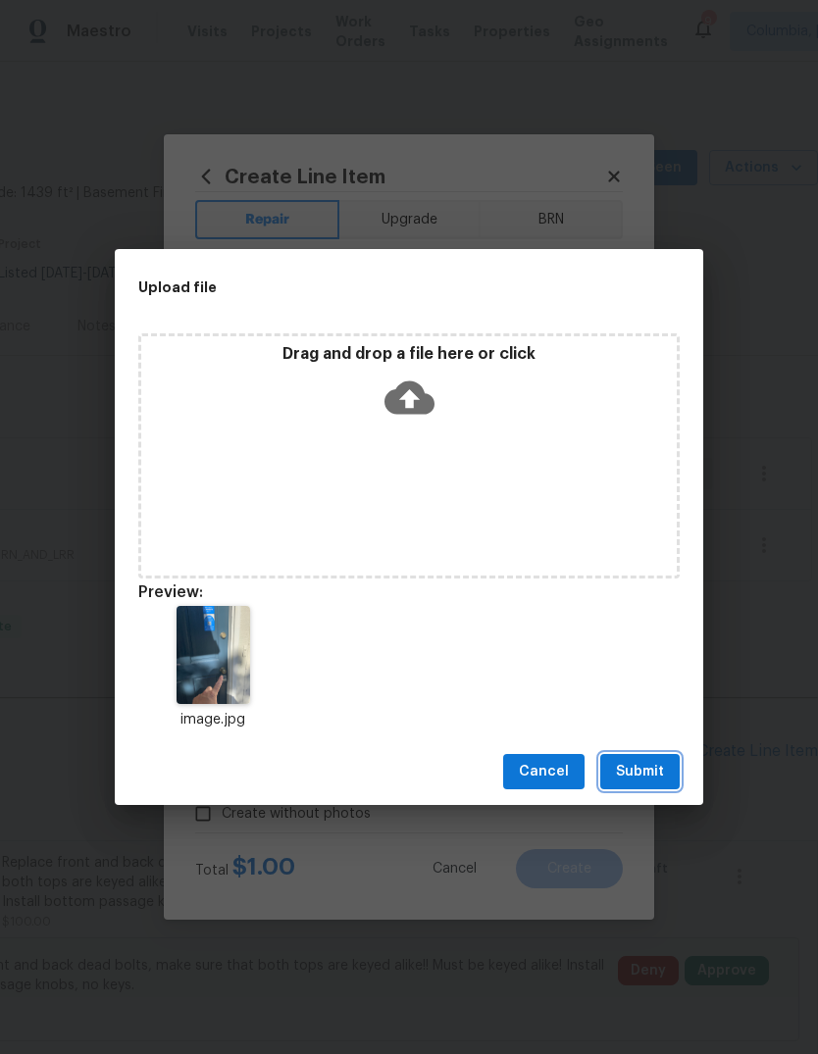
click at [637, 760] on span "Submit" at bounding box center [640, 772] width 48 height 25
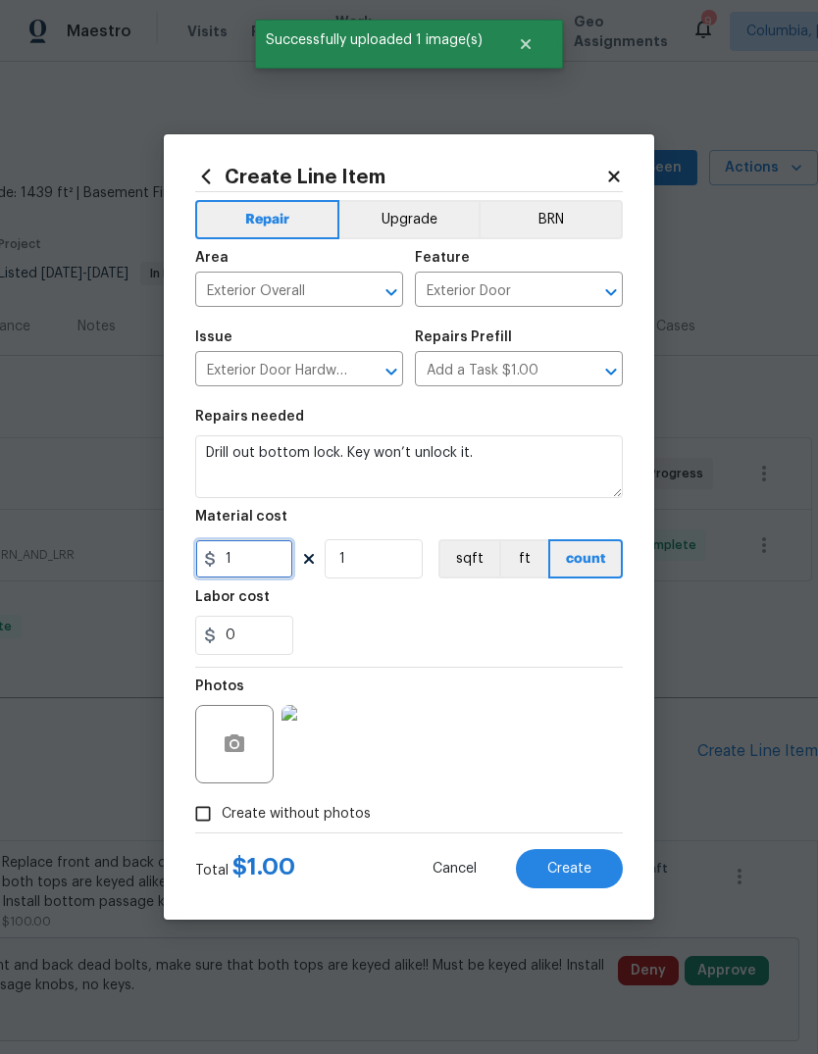
click at [255, 559] on input "1" at bounding box center [244, 558] width 98 height 39
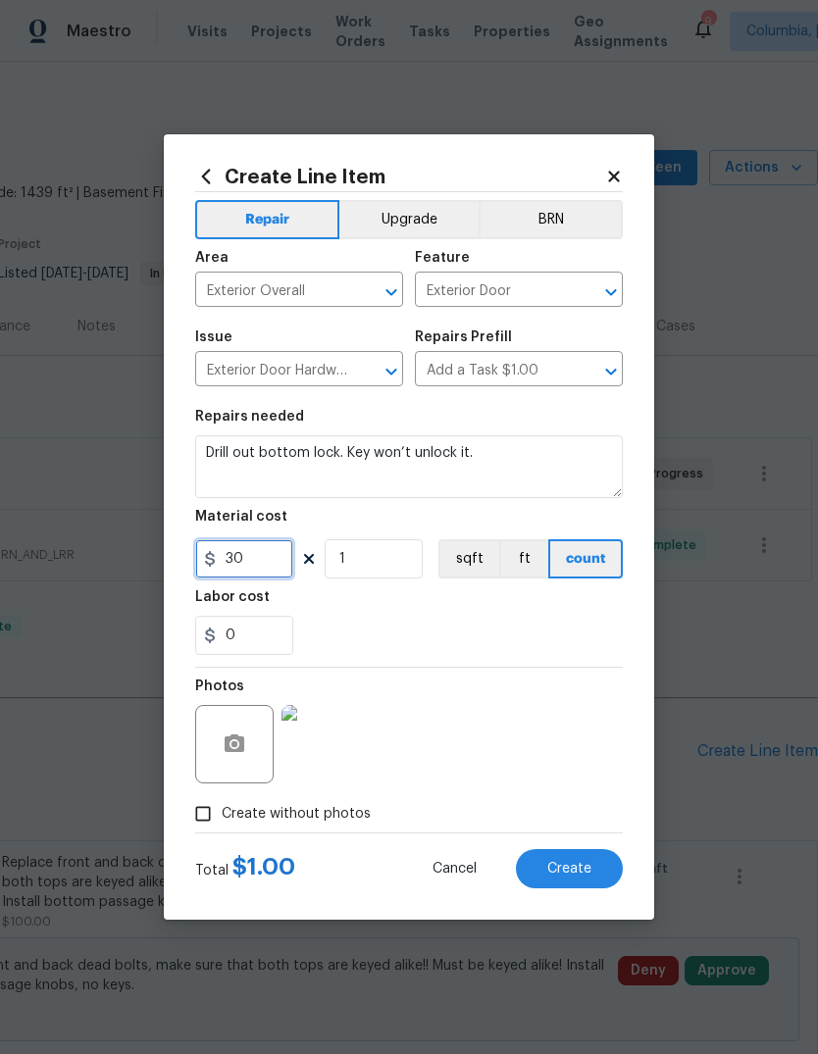
type input "30"
click at [531, 727] on div "Photos" at bounding box center [409, 732] width 428 height 128
click at [577, 874] on span "Create" at bounding box center [569, 869] width 44 height 15
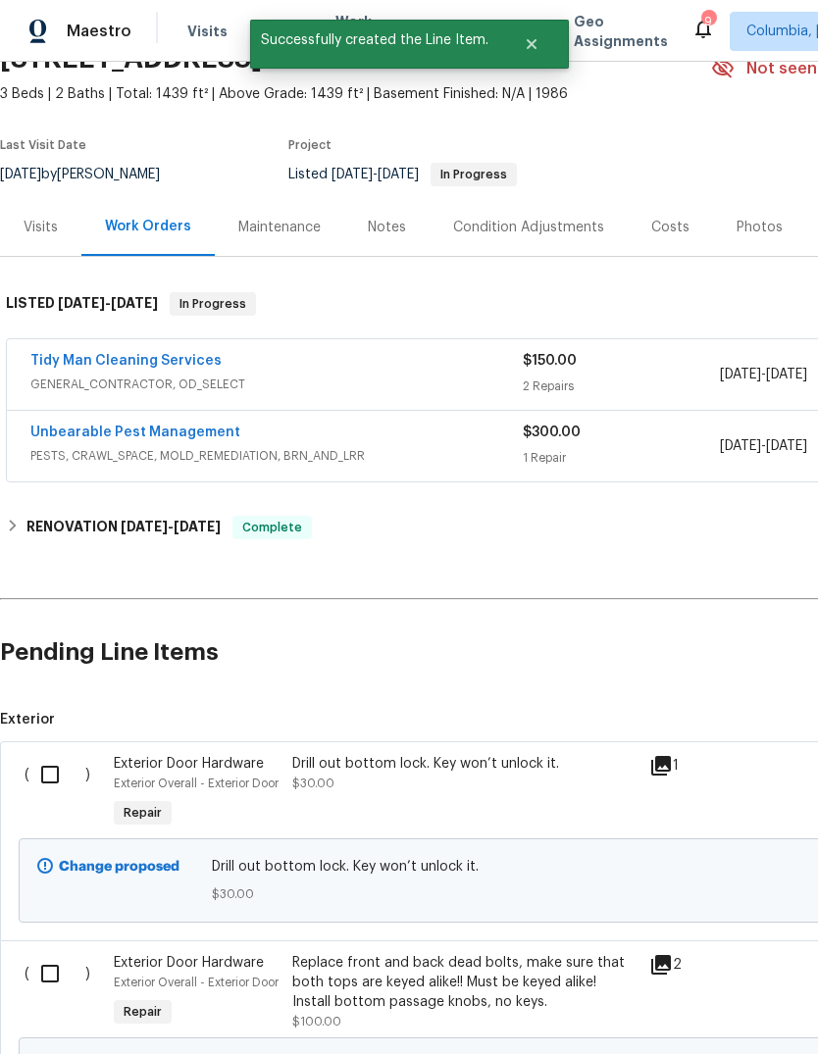
scroll to position [99, 0]
click at [50, 762] on input "checkbox" at bounding box center [57, 774] width 56 height 41
checkbox input "true"
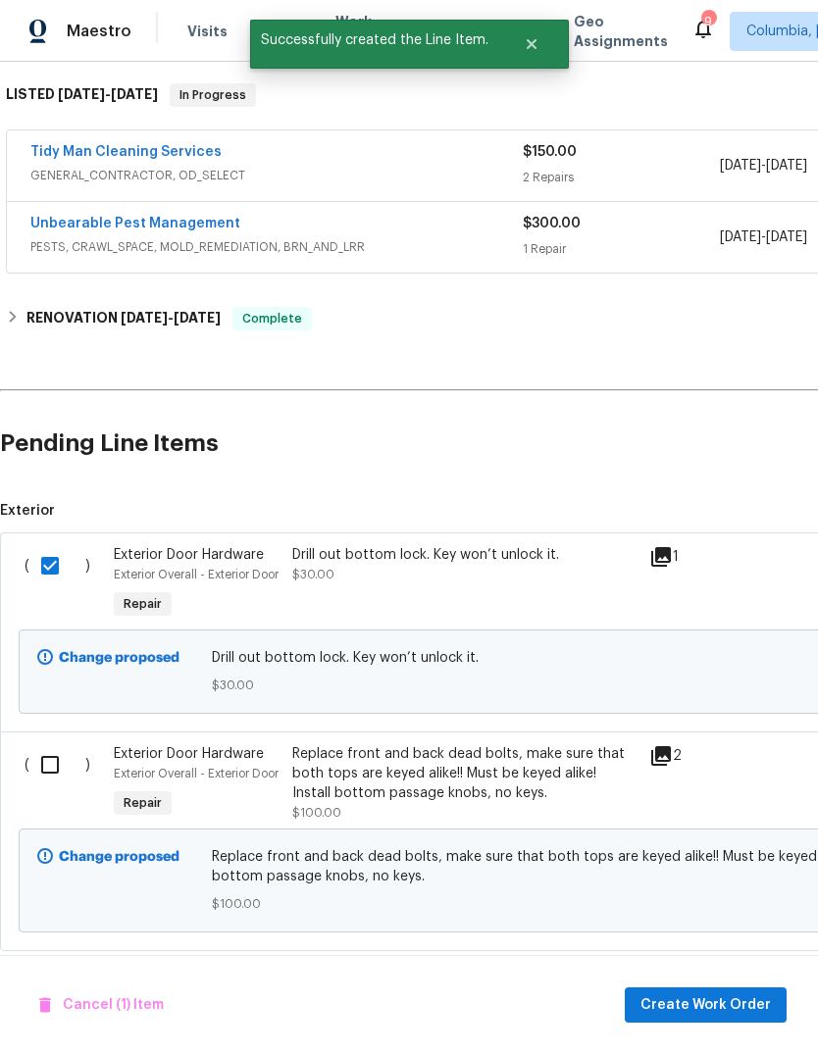
scroll to position [307, 0]
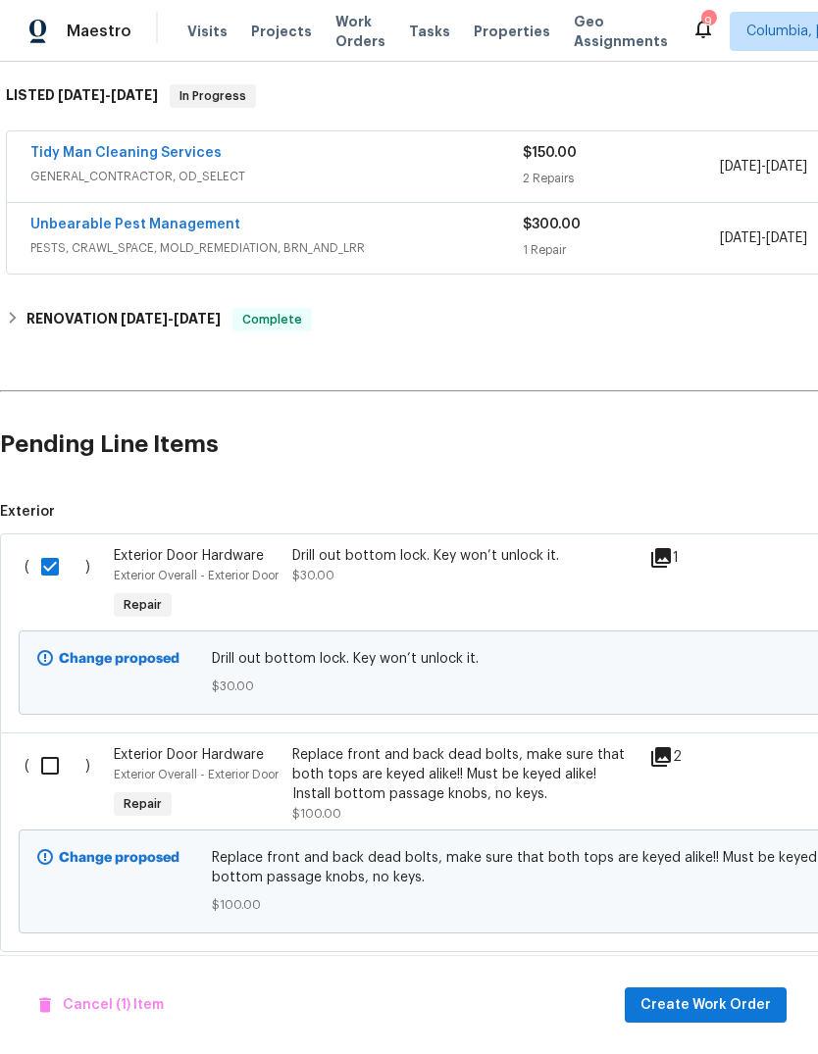
click at [52, 782] on input "checkbox" at bounding box center [57, 765] width 56 height 41
checkbox input "true"
click at [693, 1002] on span "Create Work Order" at bounding box center [706, 1006] width 130 height 25
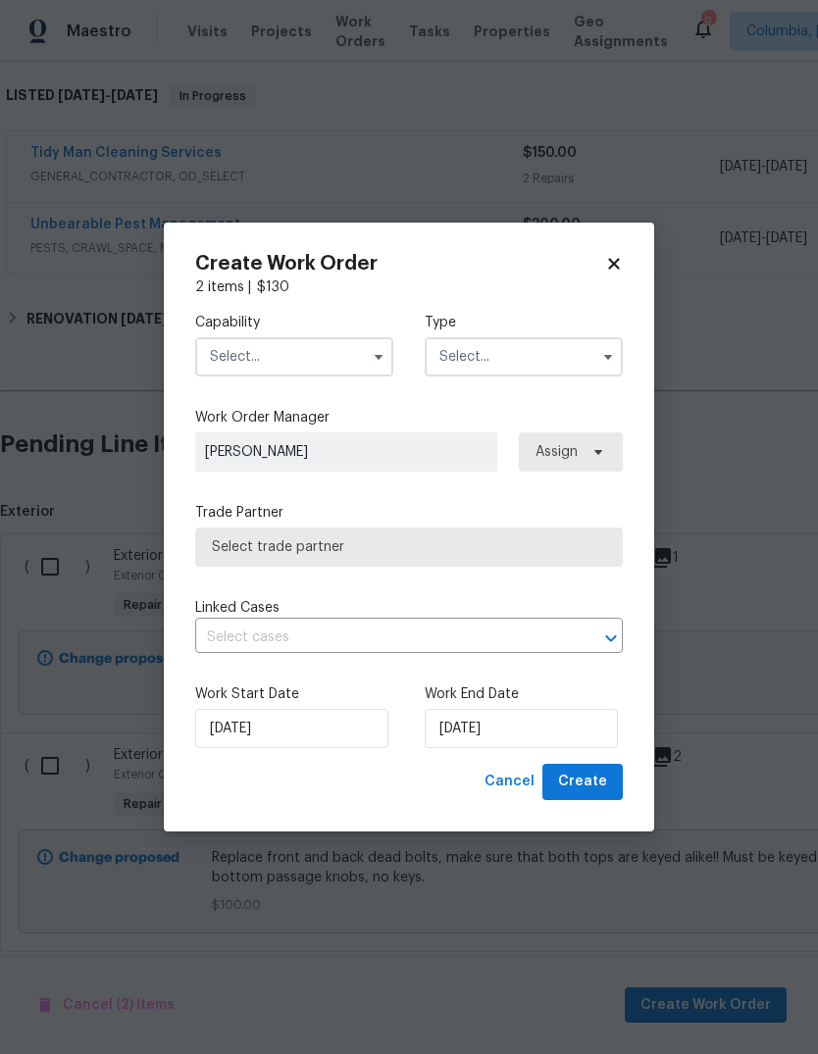
checkbox input "false"
click at [294, 372] on input "text" at bounding box center [294, 356] width 198 height 39
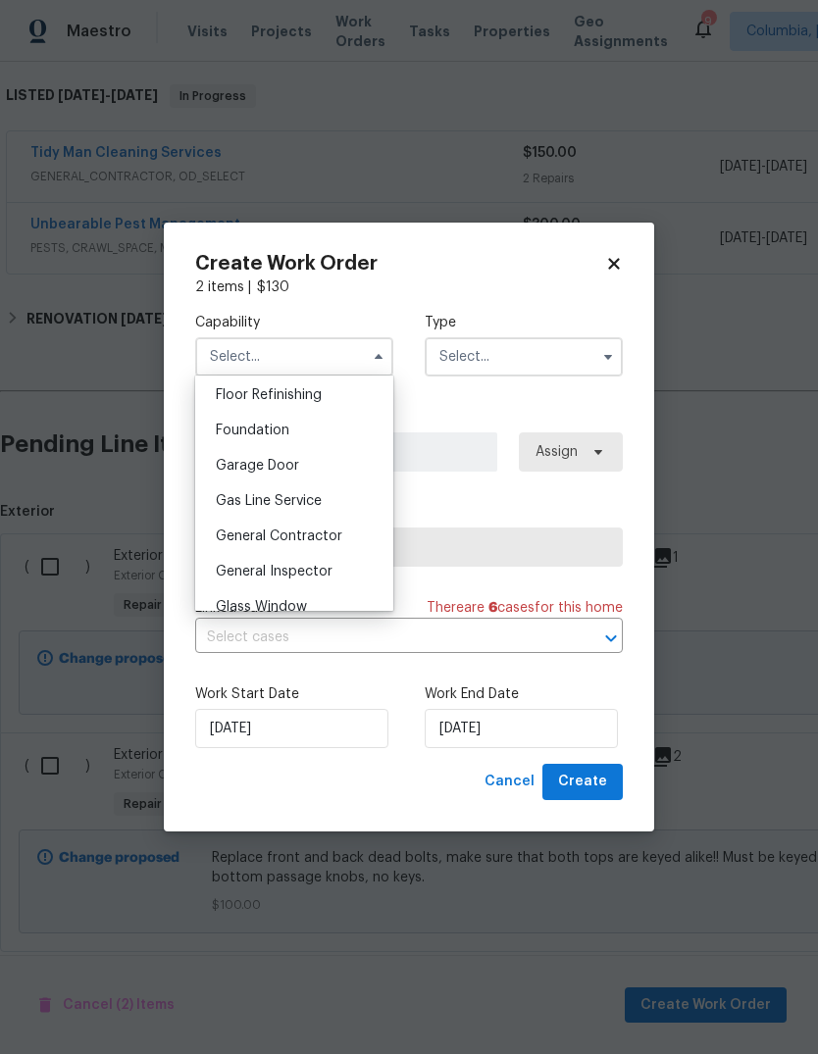
scroll to position [801, 0]
click at [318, 531] on span "General Contractor" at bounding box center [279, 535] width 127 height 14
type input "General Contractor"
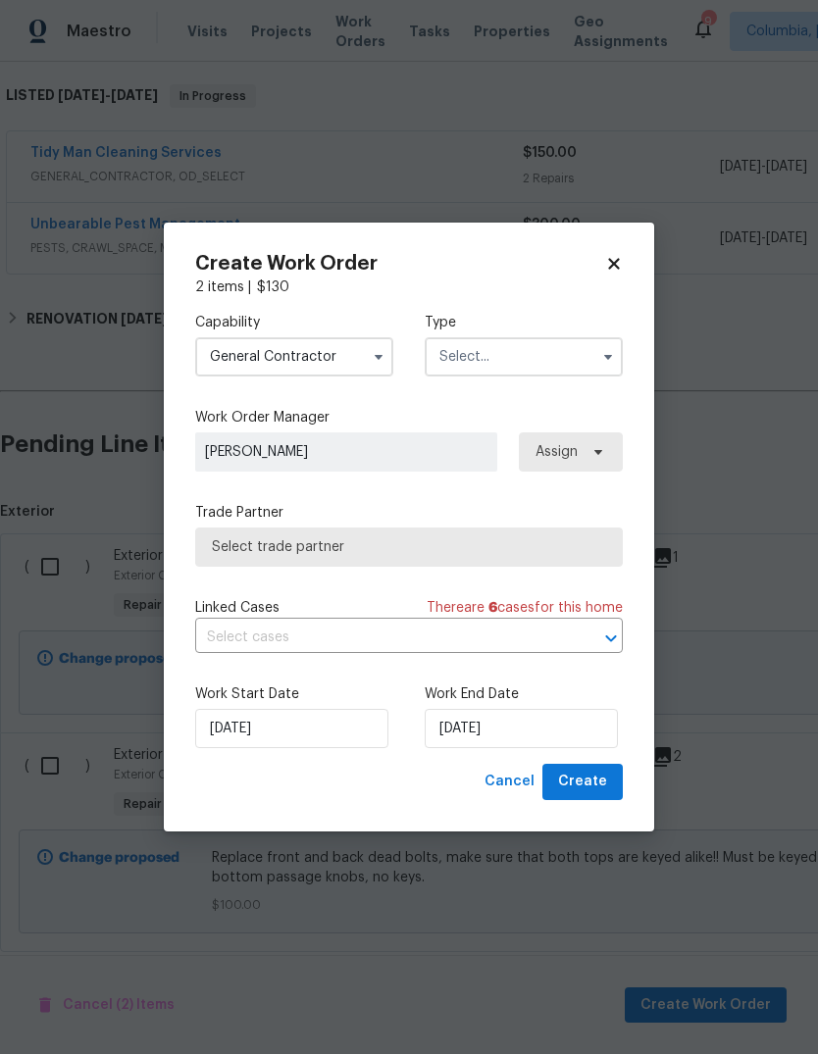
click at [521, 365] on input "text" at bounding box center [524, 356] width 198 height 39
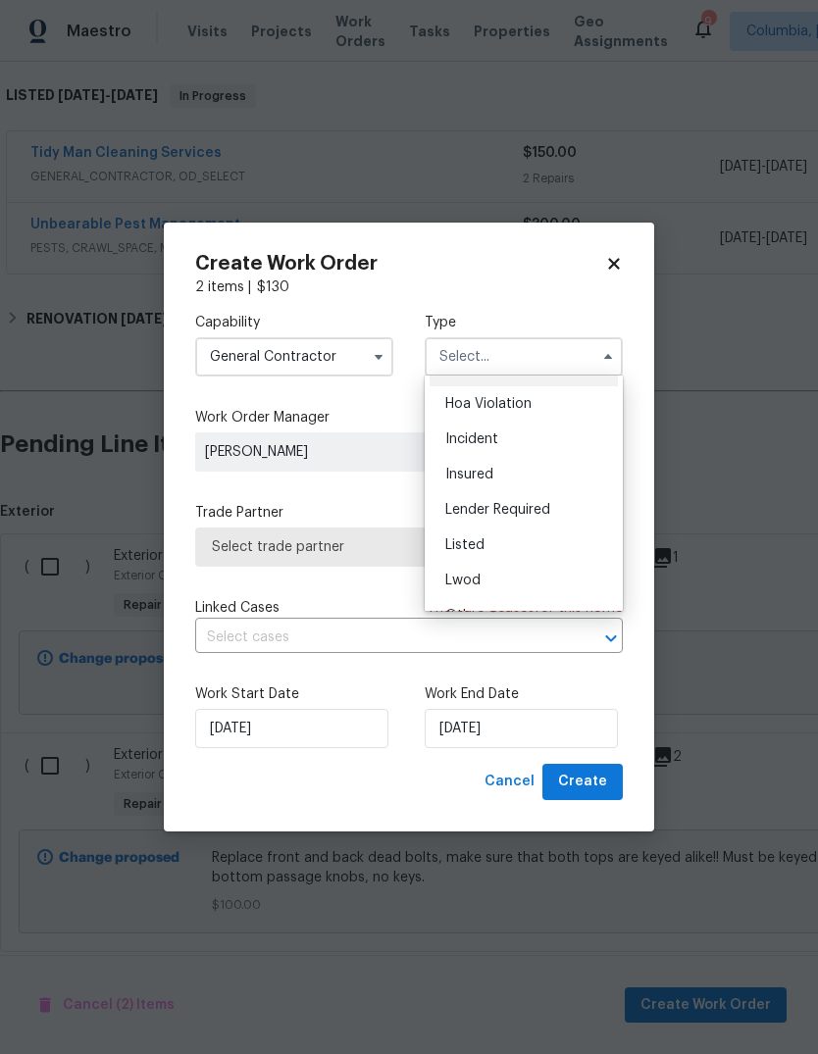
scroll to position [12, 0]
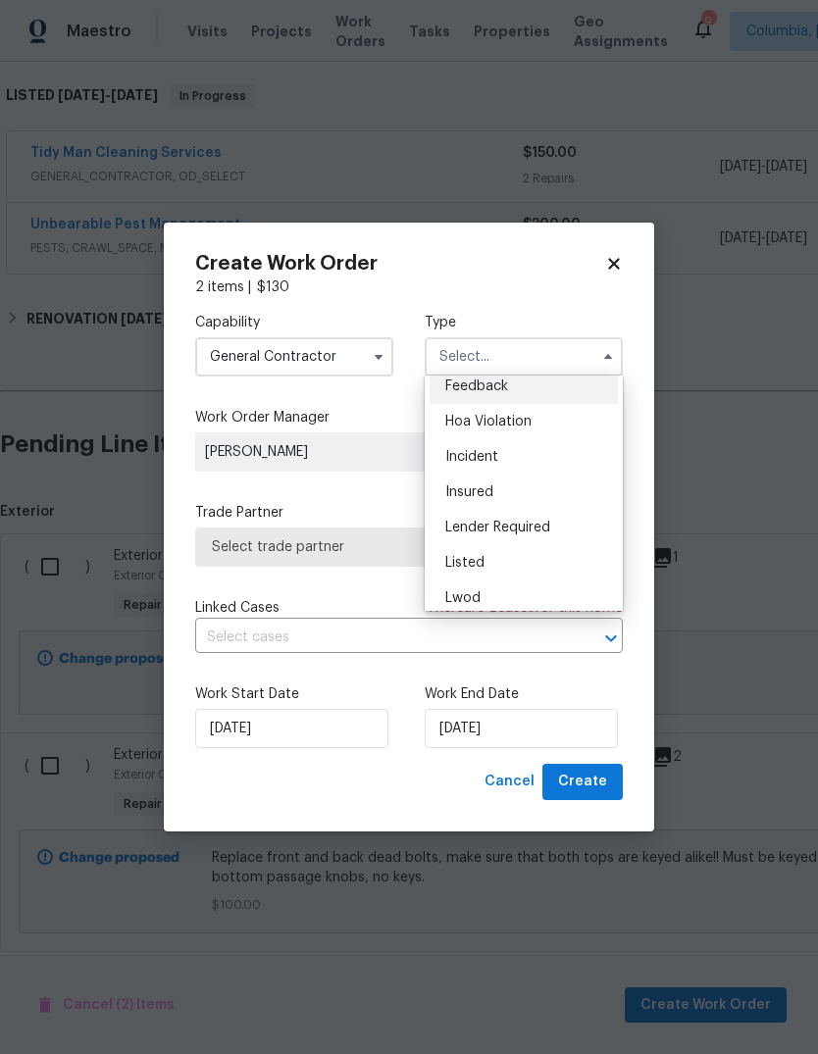
click at [498, 556] on div "Listed" at bounding box center [524, 562] width 188 height 35
type input "Listed"
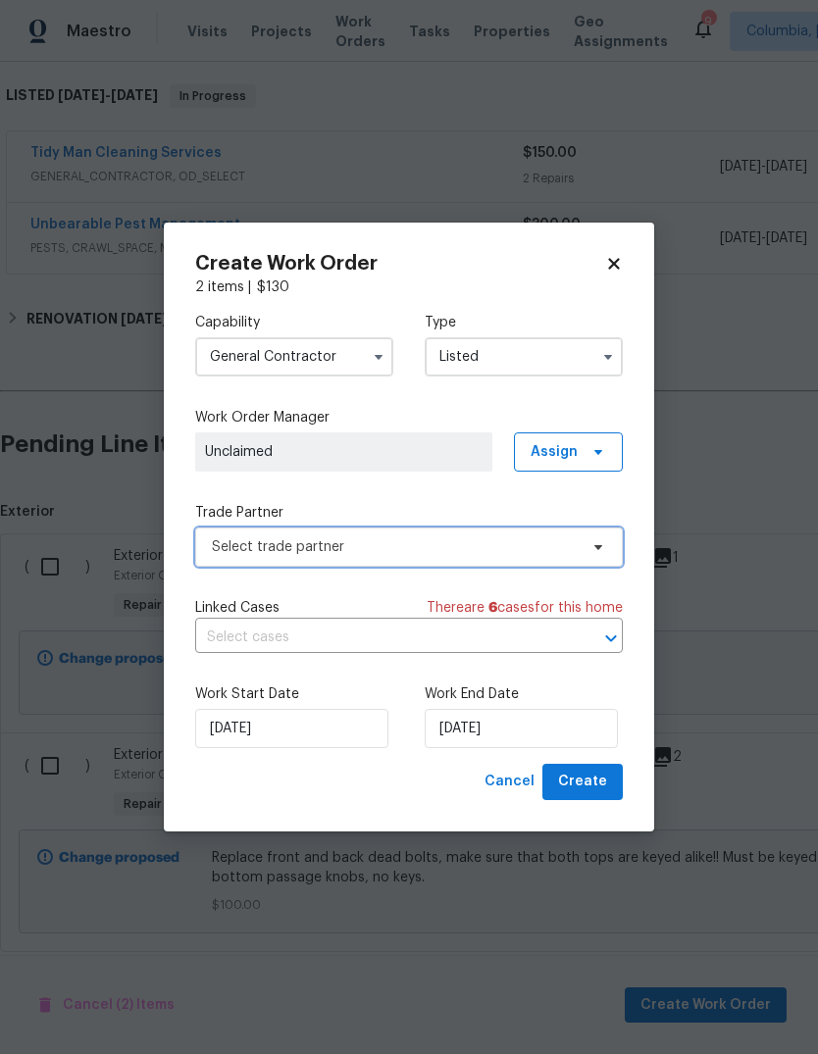
click at [383, 563] on span "Select trade partner" at bounding box center [409, 547] width 428 height 39
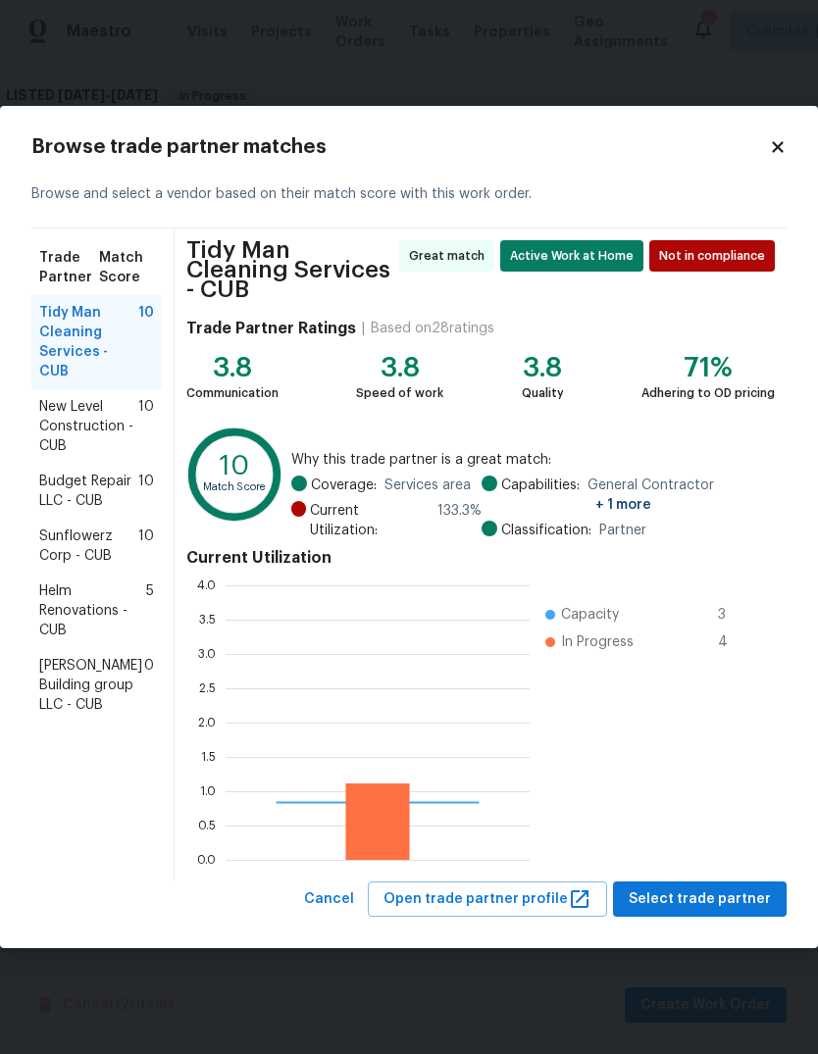
scroll to position [275, 304]
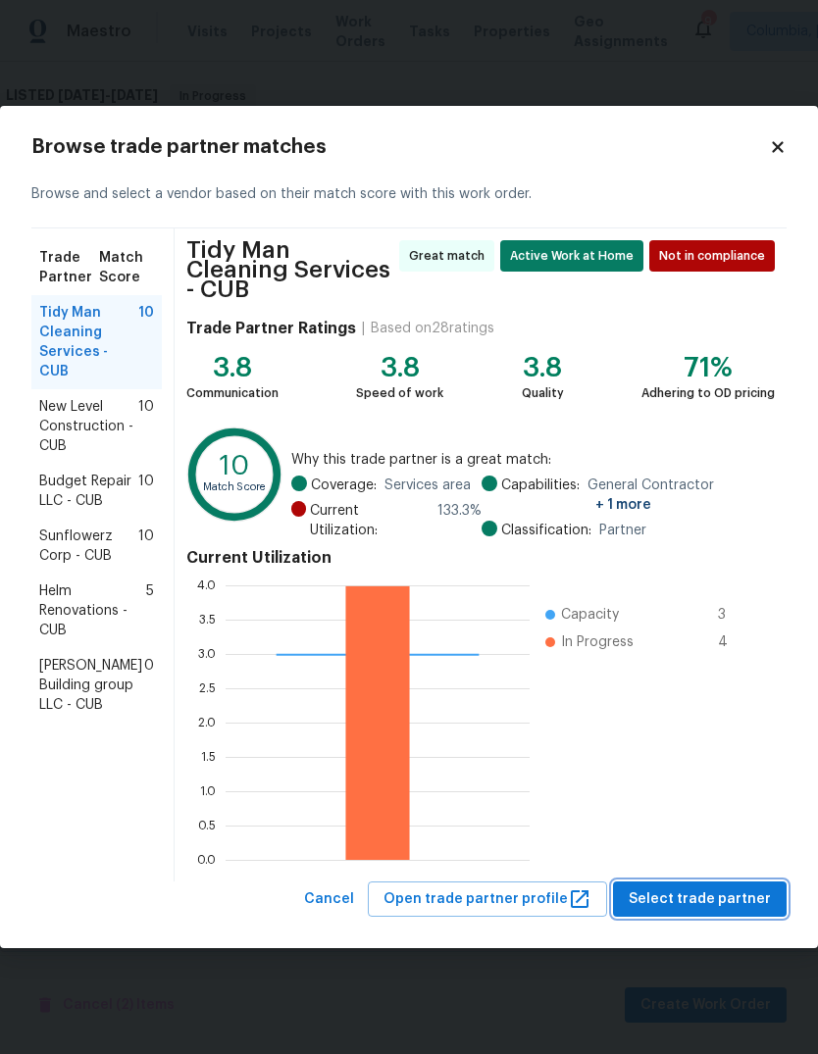
click at [722, 888] on span "Select trade partner" at bounding box center [700, 900] width 142 height 25
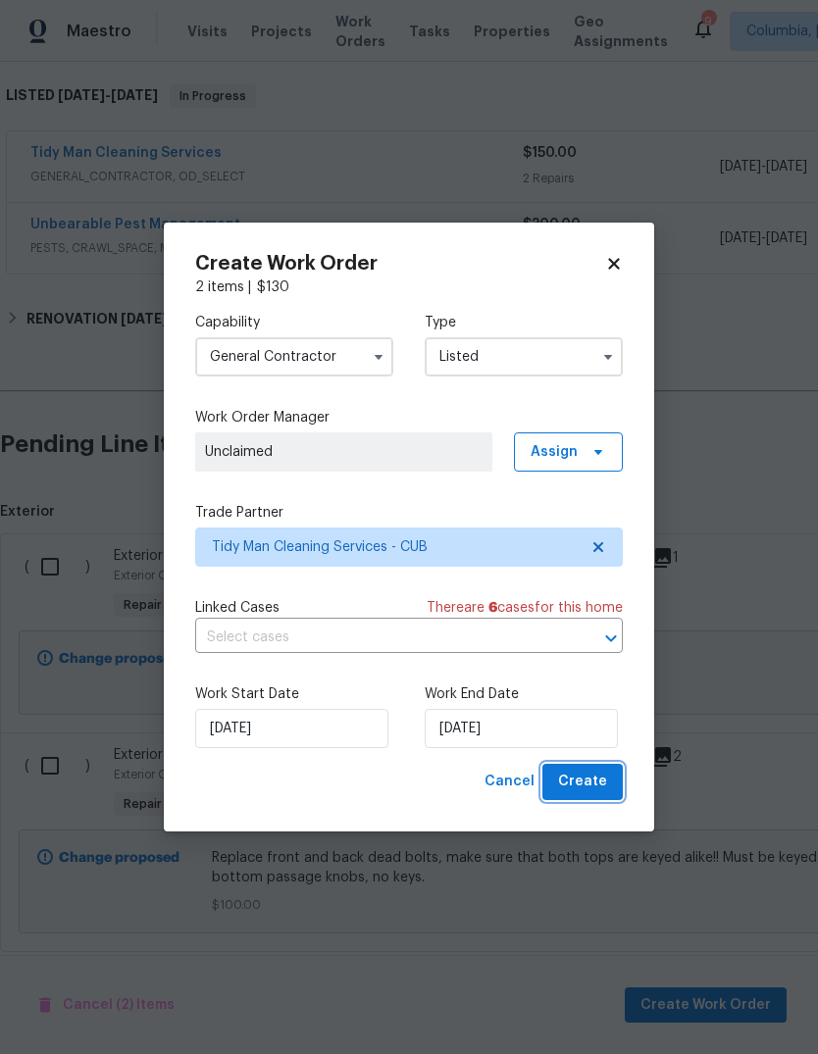
click at [590, 780] on span "Create" at bounding box center [582, 782] width 49 height 25
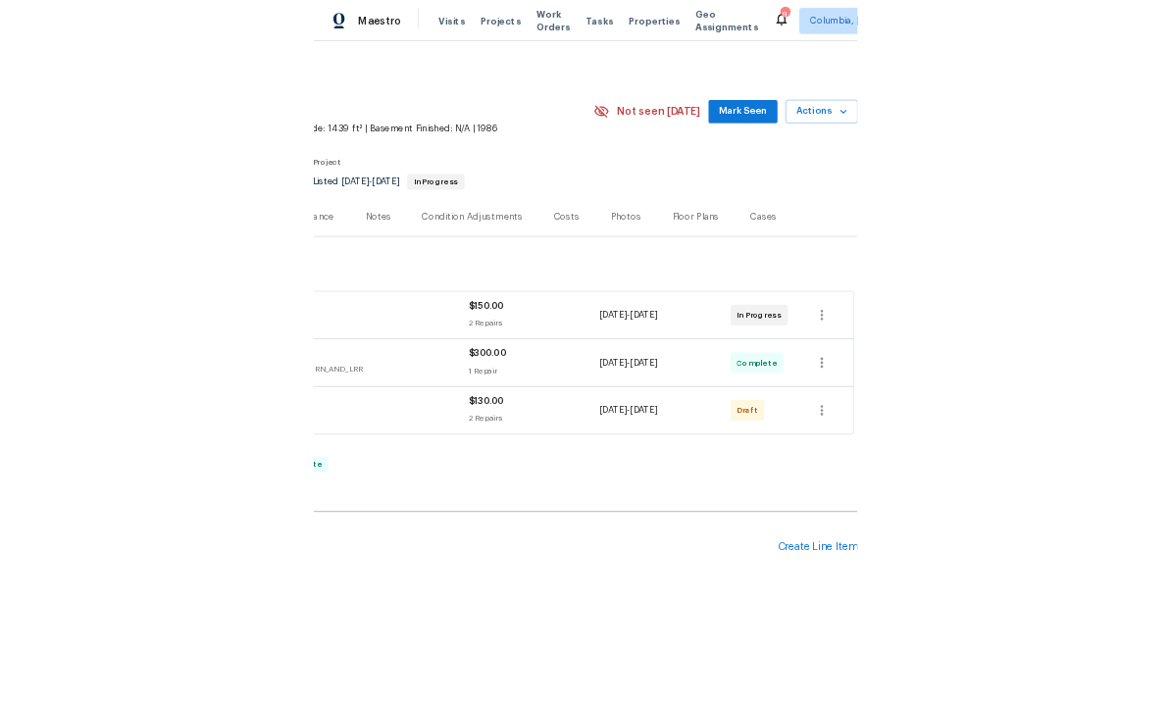
scroll to position [0, 290]
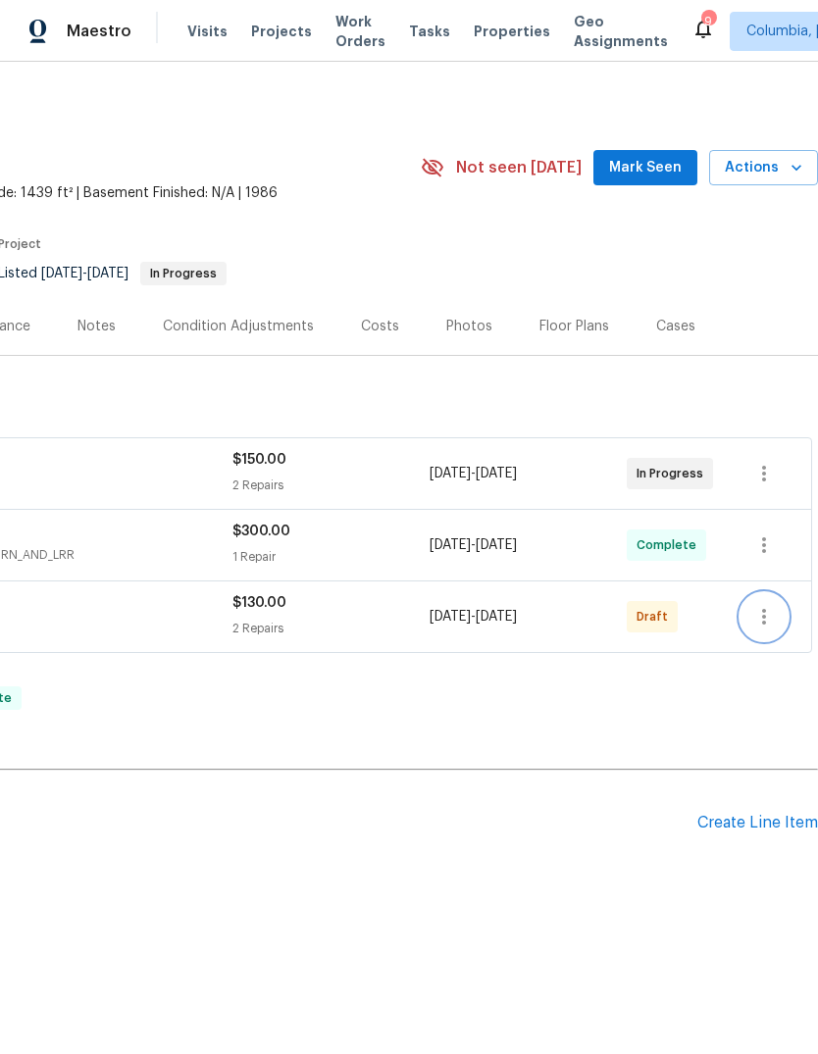
click at [768, 612] on icon "button" at bounding box center [764, 617] width 24 height 24
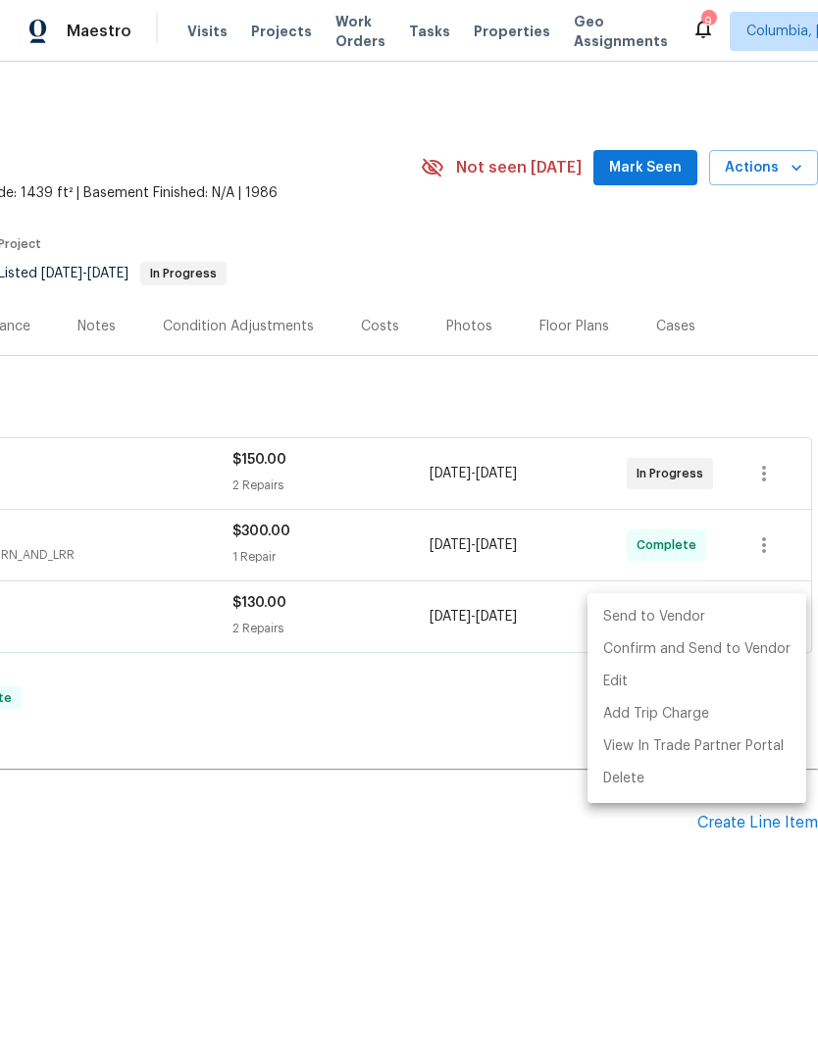
click at [641, 624] on li "Send to Vendor" at bounding box center [697, 617] width 219 height 32
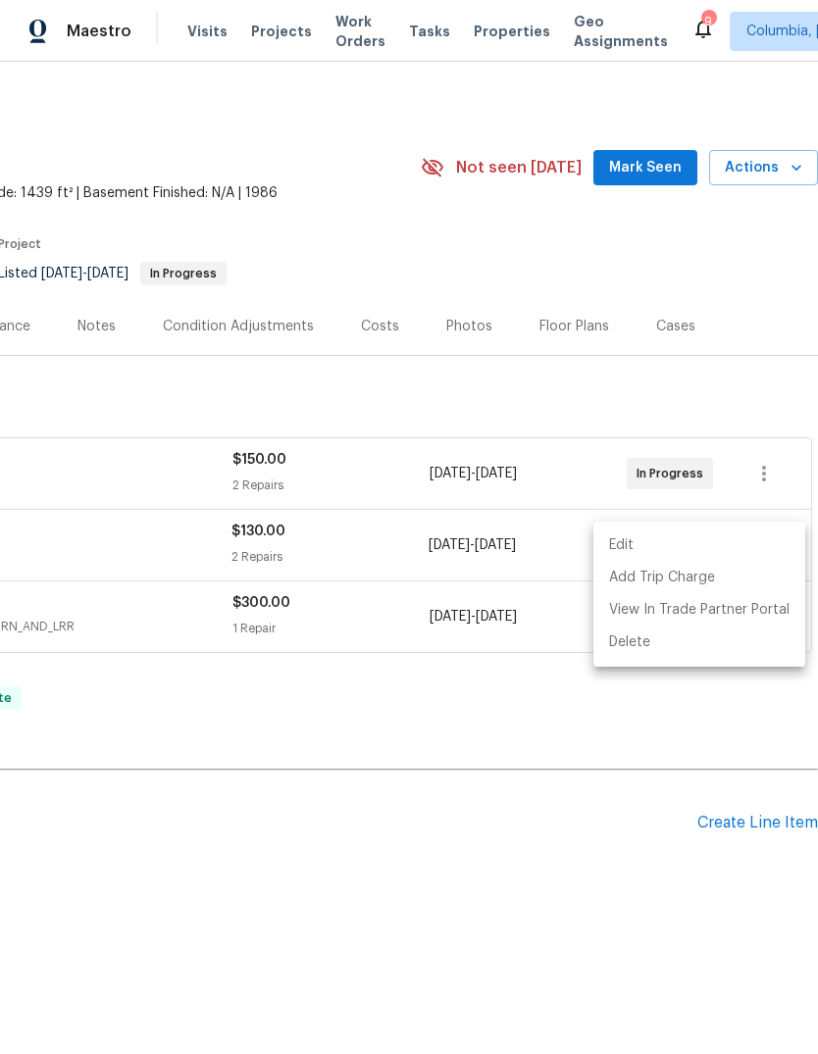
scroll to position [0, 0]
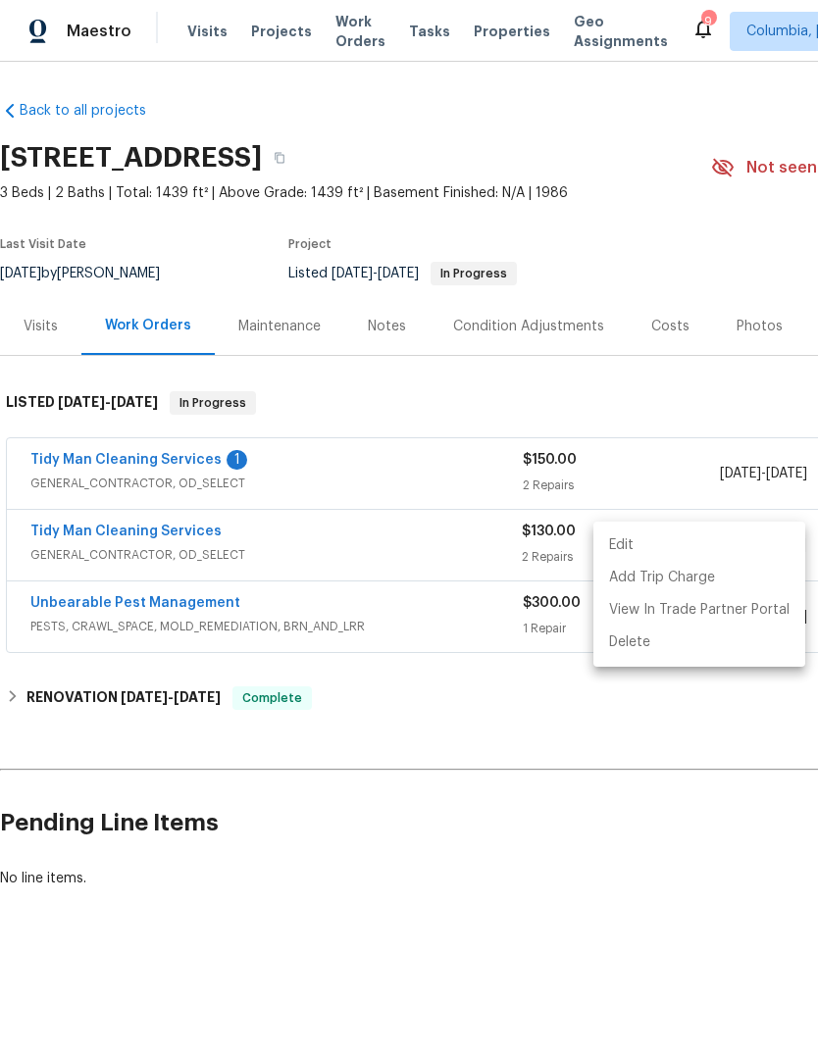
click at [573, 854] on div at bounding box center [409, 527] width 818 height 1054
